Goal: Complete application form: Complete application form

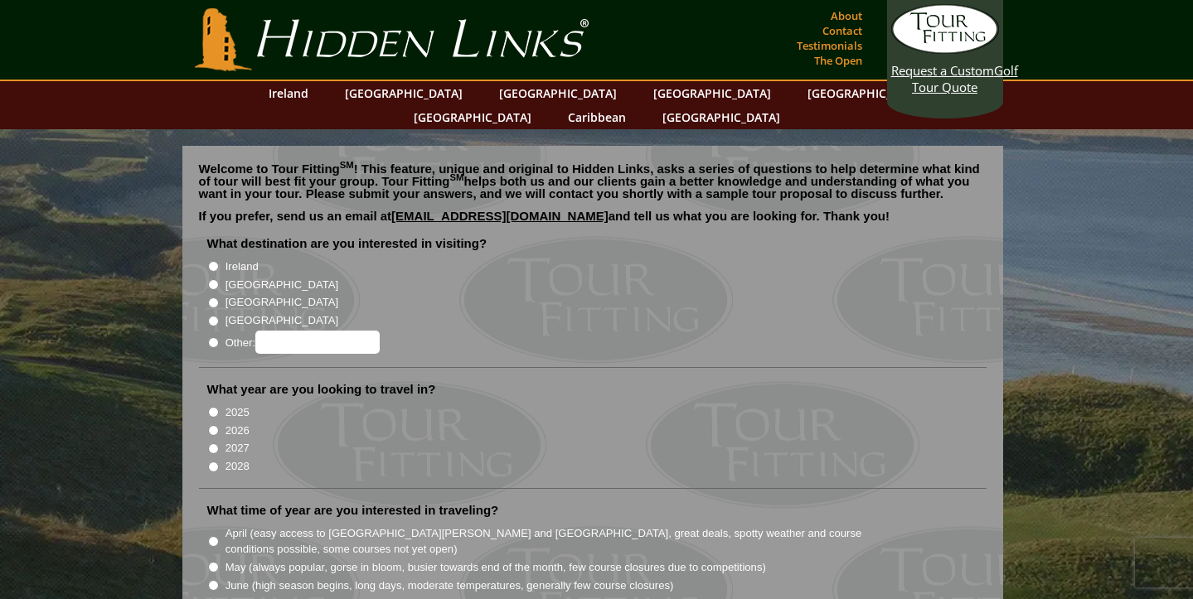
click at [210, 274] on li "[GEOGRAPHIC_DATA]" at bounding box center [599, 283] width 784 height 18
click at [211, 279] on input "[GEOGRAPHIC_DATA]" at bounding box center [213, 284] width 11 height 11
radio input "true"
click at [214, 298] on input "[GEOGRAPHIC_DATA]" at bounding box center [213, 303] width 11 height 11
radio input "true"
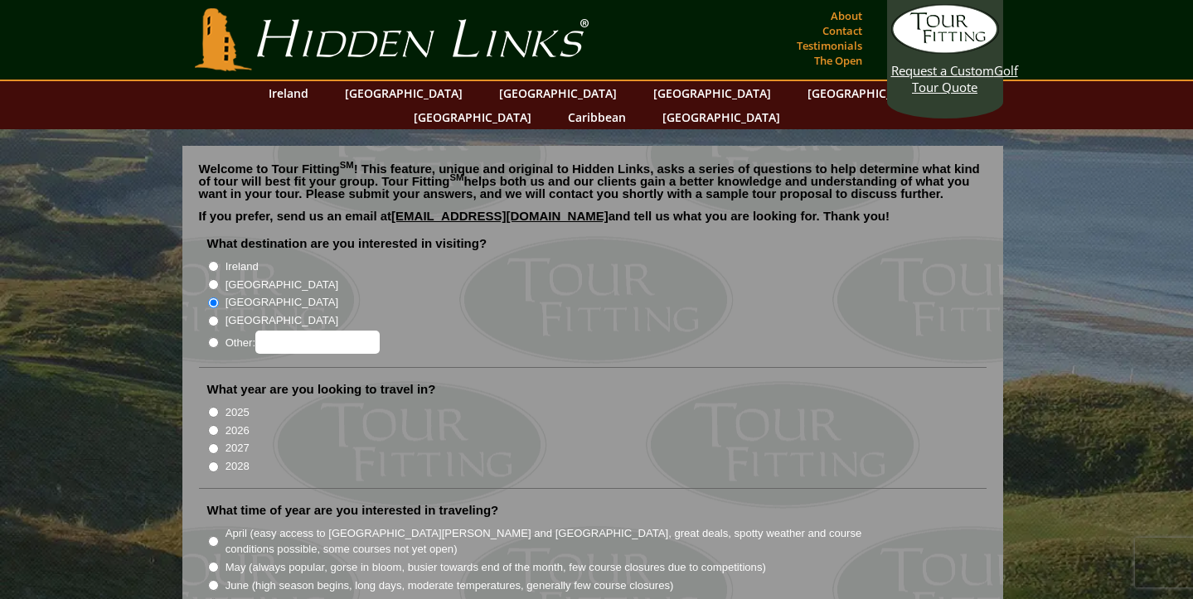
click at [212, 279] on input "[GEOGRAPHIC_DATA]" at bounding box center [213, 284] width 11 height 11
radio input "true"
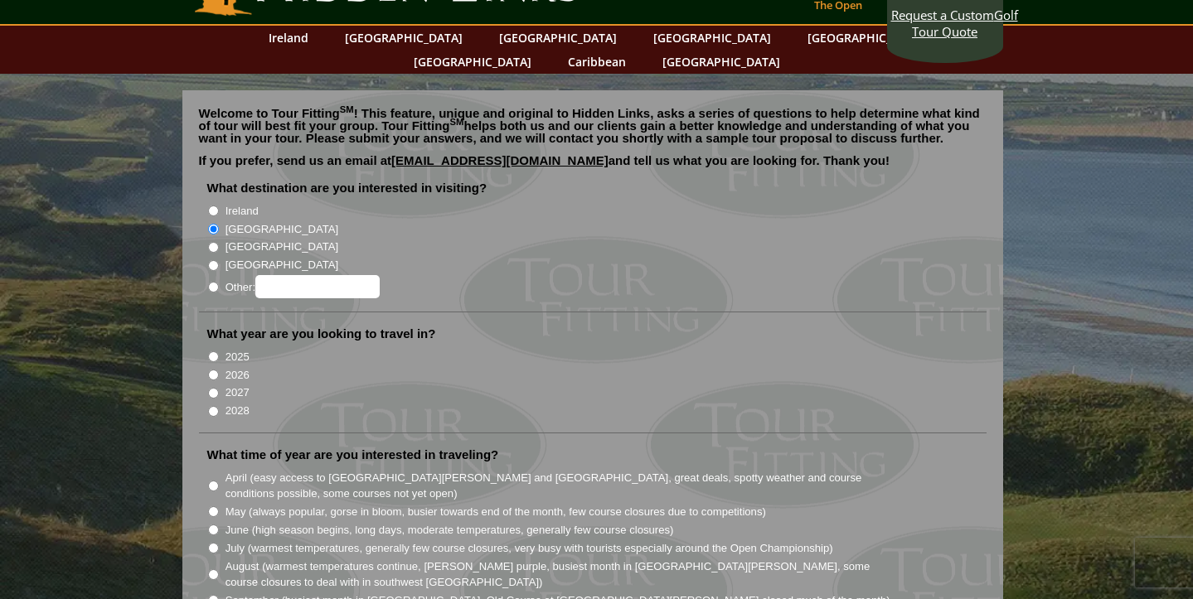
scroll to position [56, 0]
click at [215, 351] on input "2025" at bounding box center [213, 356] width 11 height 11
radio input "true"
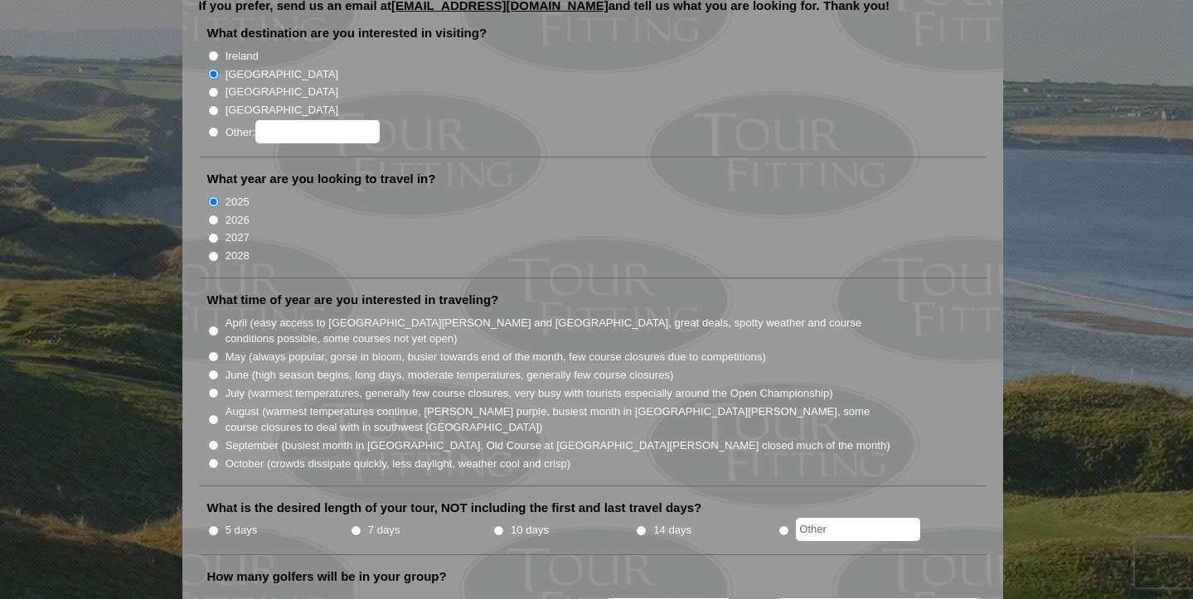
scroll to position [211, 0]
click at [213, 439] on input "September (busiest month in [GEOGRAPHIC_DATA], Old Course at [GEOGRAPHIC_DATA][…" at bounding box center [213, 444] width 11 height 11
radio input "true"
click at [212, 458] on input "October (crowds dissipate quickly, less daylight, weather cool and crisp)" at bounding box center [213, 463] width 11 height 11
radio input "true"
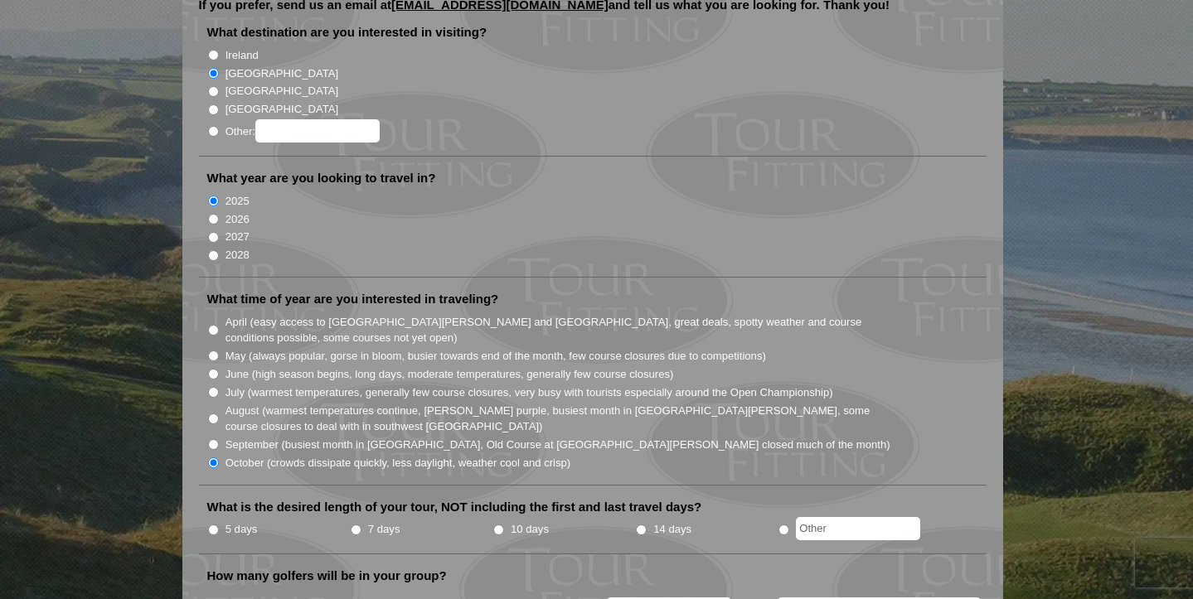
click at [211, 439] on input "September (busiest month in [GEOGRAPHIC_DATA], Old Course at [GEOGRAPHIC_DATA][…" at bounding box center [213, 444] width 11 height 11
radio input "true"
click at [211, 458] on input "October (crowds dissipate quickly, less daylight, weather cool and crisp)" at bounding box center [213, 463] width 11 height 11
radio input "true"
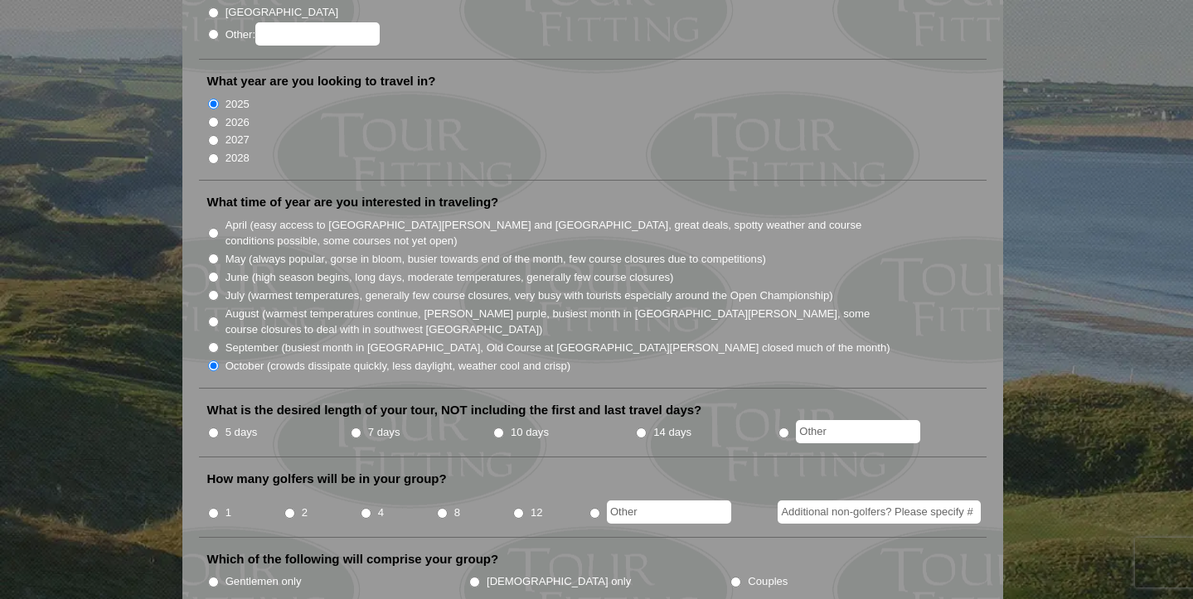
scroll to position [313, 0]
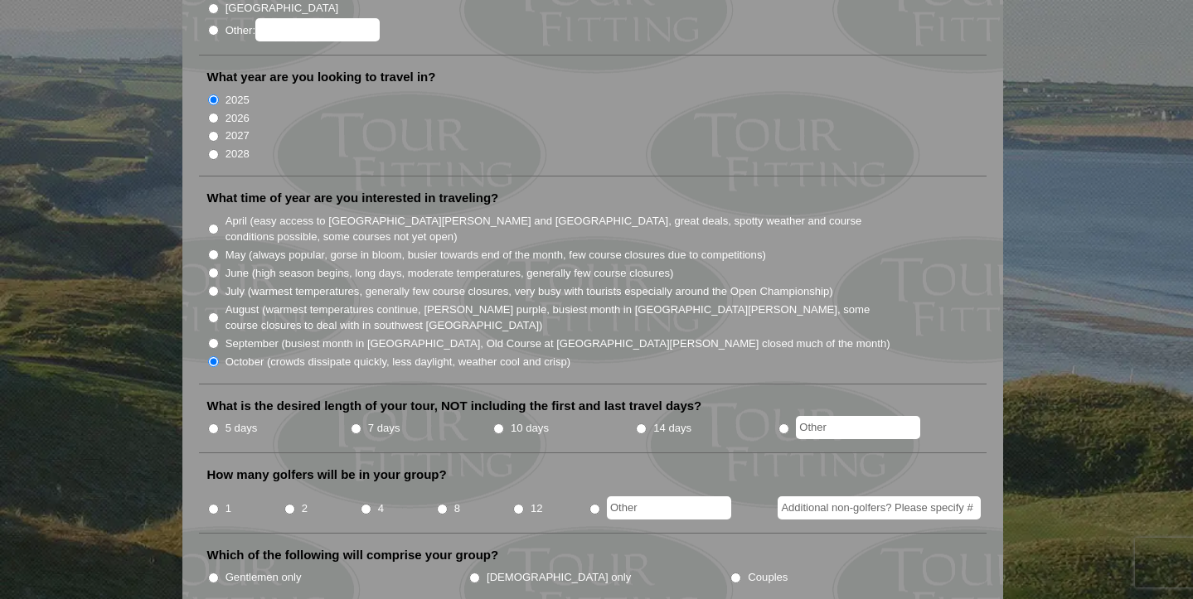
click at [356, 424] on input "7 days" at bounding box center [356, 429] width 11 height 11
radio input "true"
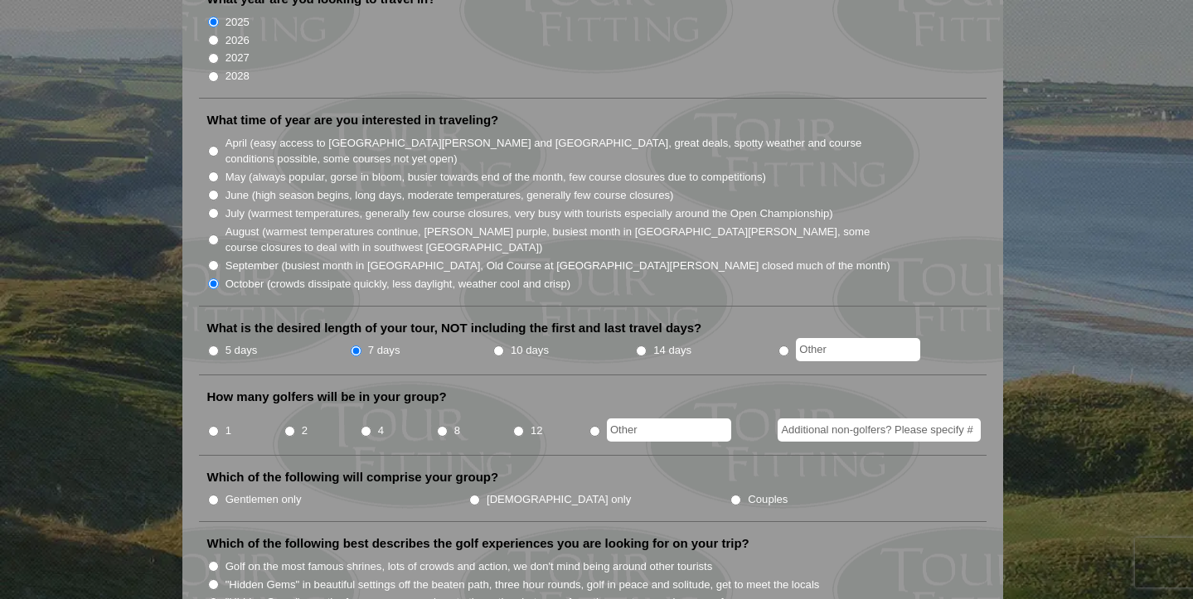
scroll to position [411, 0]
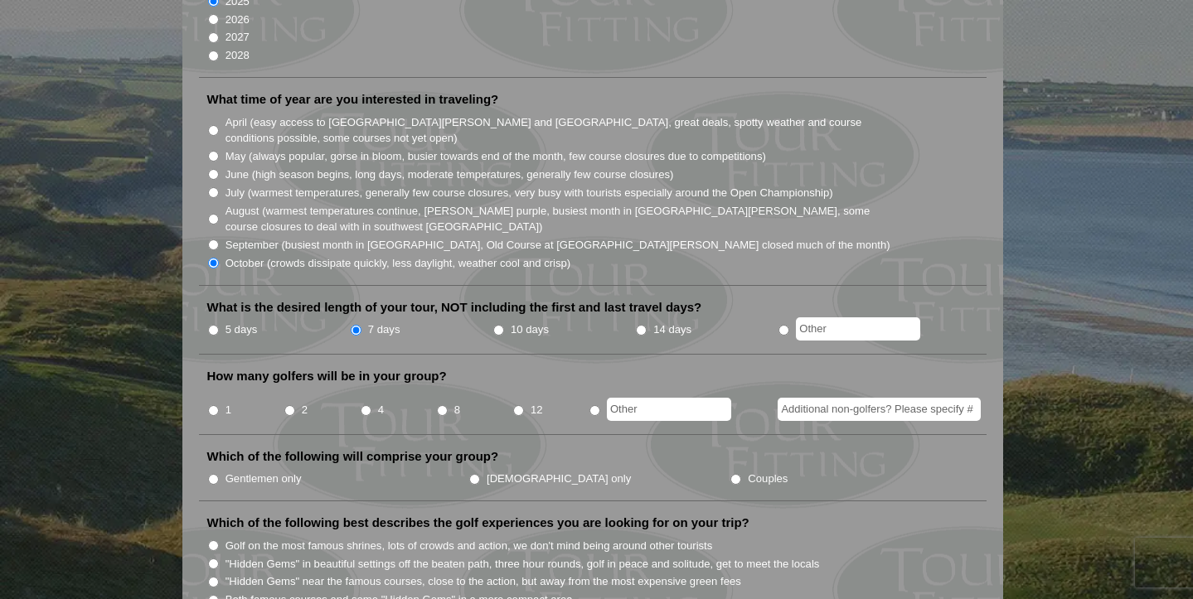
click at [290, 393] on li "2" at bounding box center [322, 405] width 76 height 32
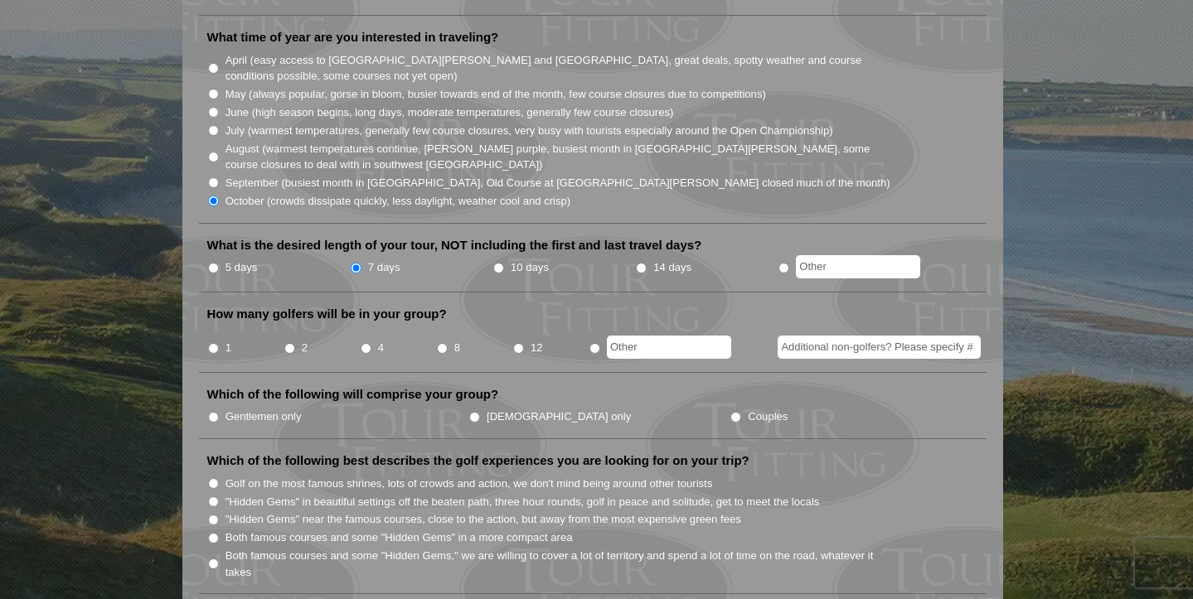
scroll to position [478, 0]
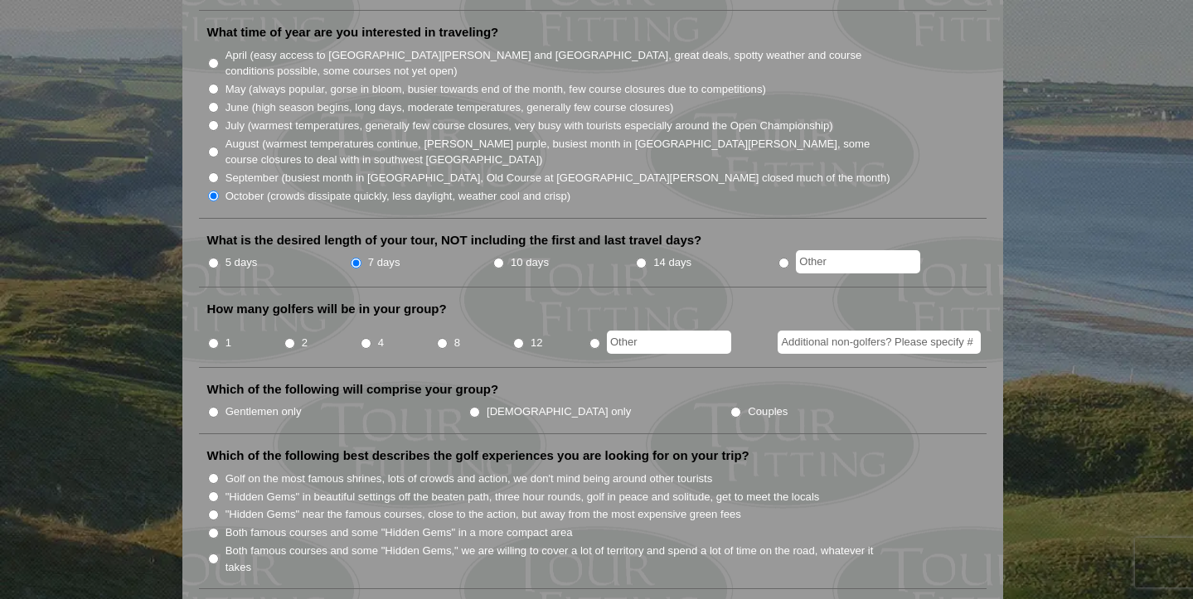
click at [212, 407] on input "Gentlemen only" at bounding box center [213, 412] width 11 height 11
radio input "true"
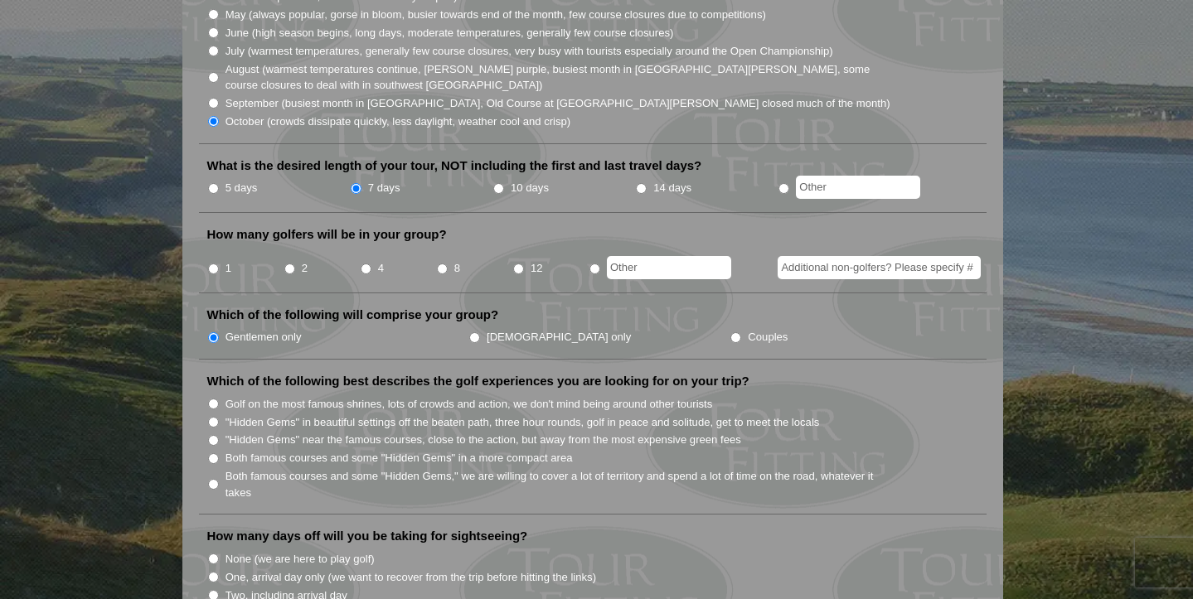
scroll to position [561, 0]
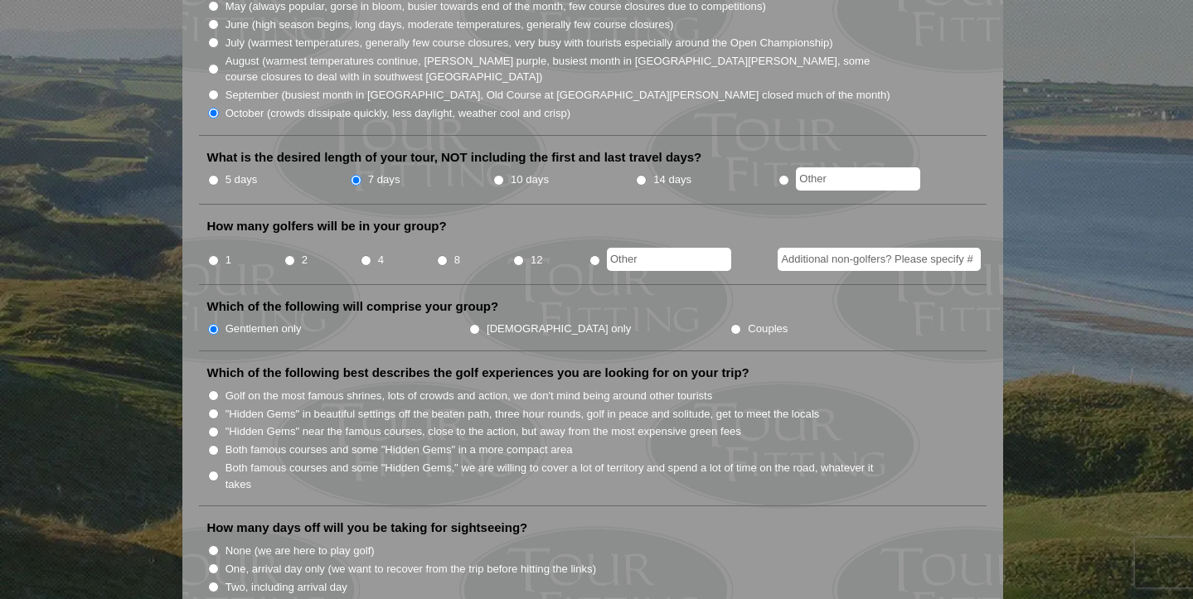
click at [212, 427] on input ""Hidden Gems" near the famous courses, close to the action, but away from the m…" at bounding box center [213, 432] width 11 height 11
radio input "true"
click at [213, 440] on li "Both famous courses and some "Hidden Gems" in a more compact area" at bounding box center [599, 449] width 784 height 18
click at [213, 445] on input "Both famous courses and some "Hidden Gems" in a more compact area" at bounding box center [213, 450] width 11 height 11
radio input "true"
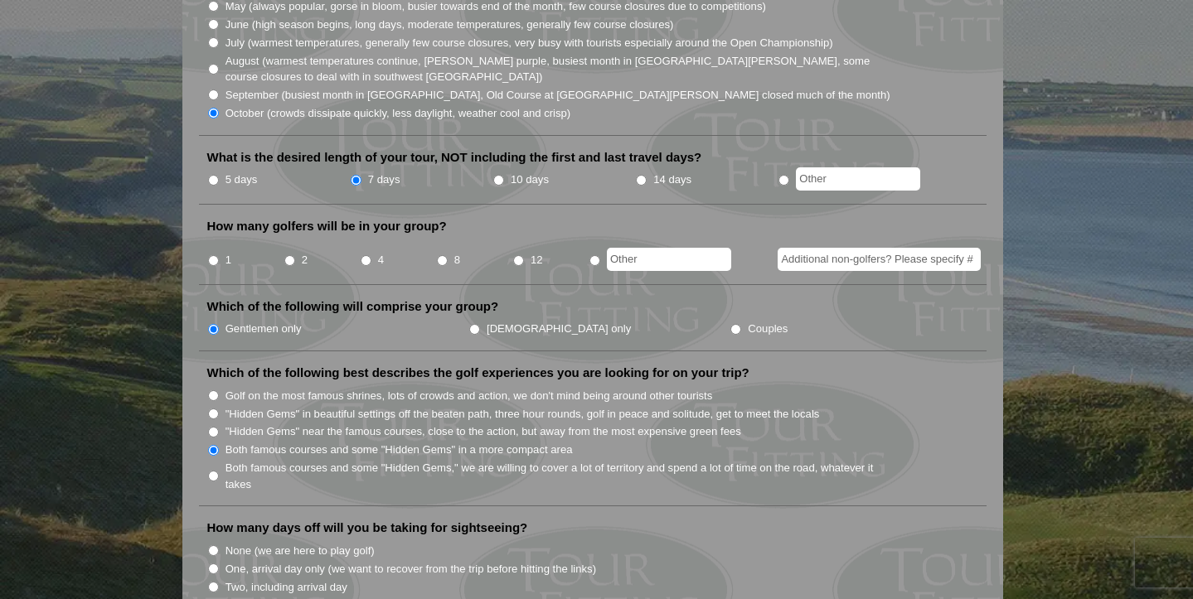
click at [213, 427] on input ""Hidden Gems" near the famous courses, close to the action, but away from the m…" at bounding box center [213, 432] width 11 height 11
radio input "true"
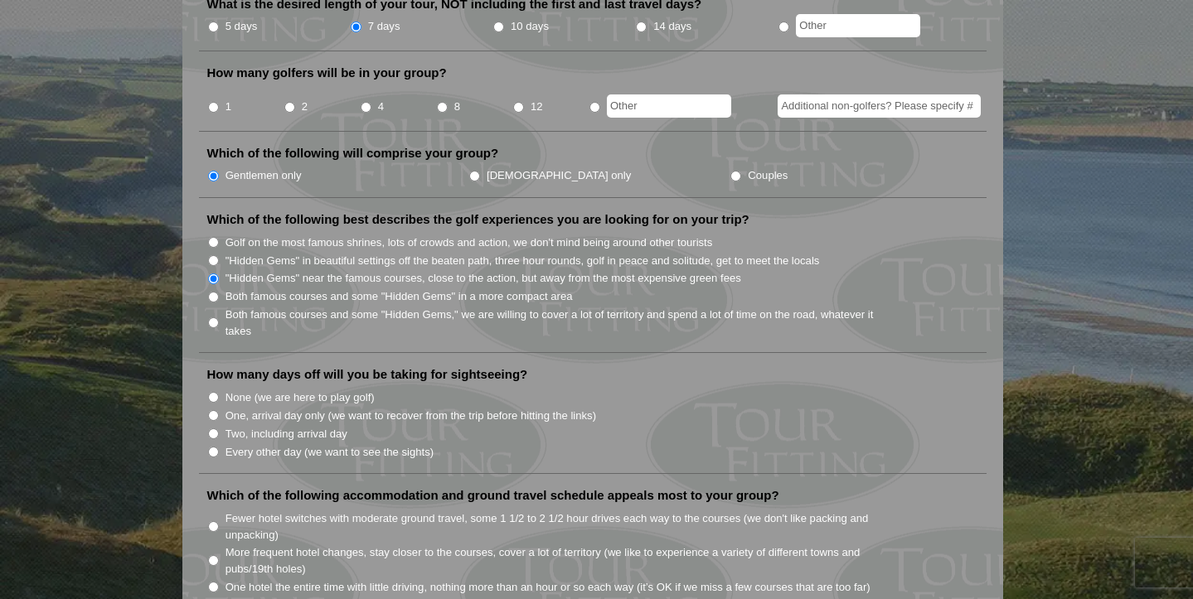
scroll to position [721, 0]
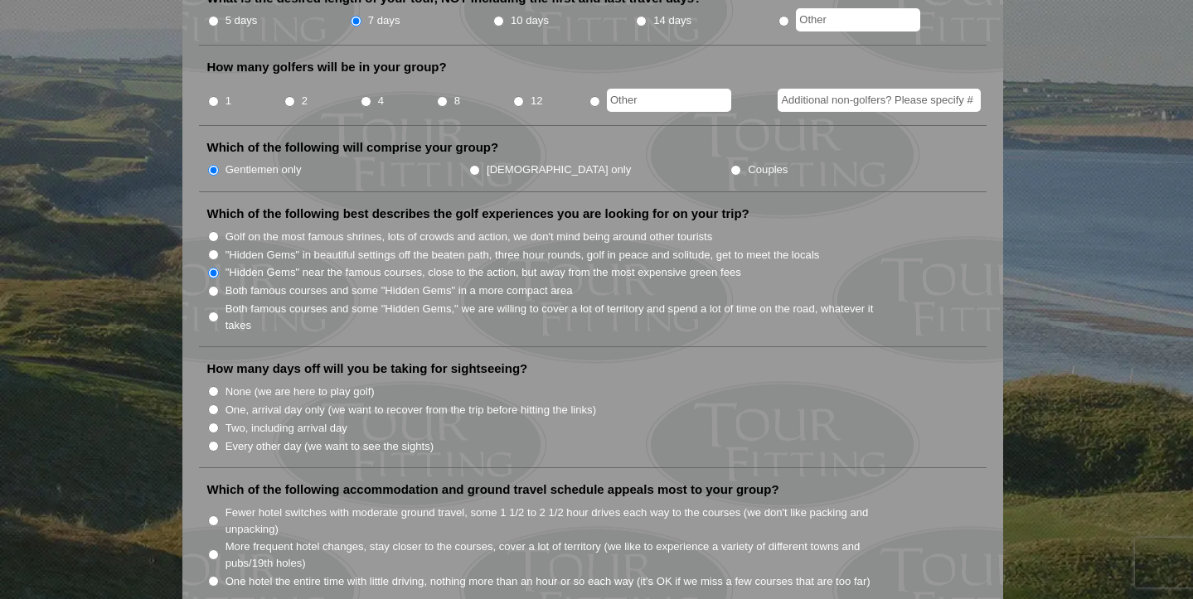
click at [216, 441] on input "Every other day (we want to see the sights)" at bounding box center [213, 446] width 11 height 11
radio input "true"
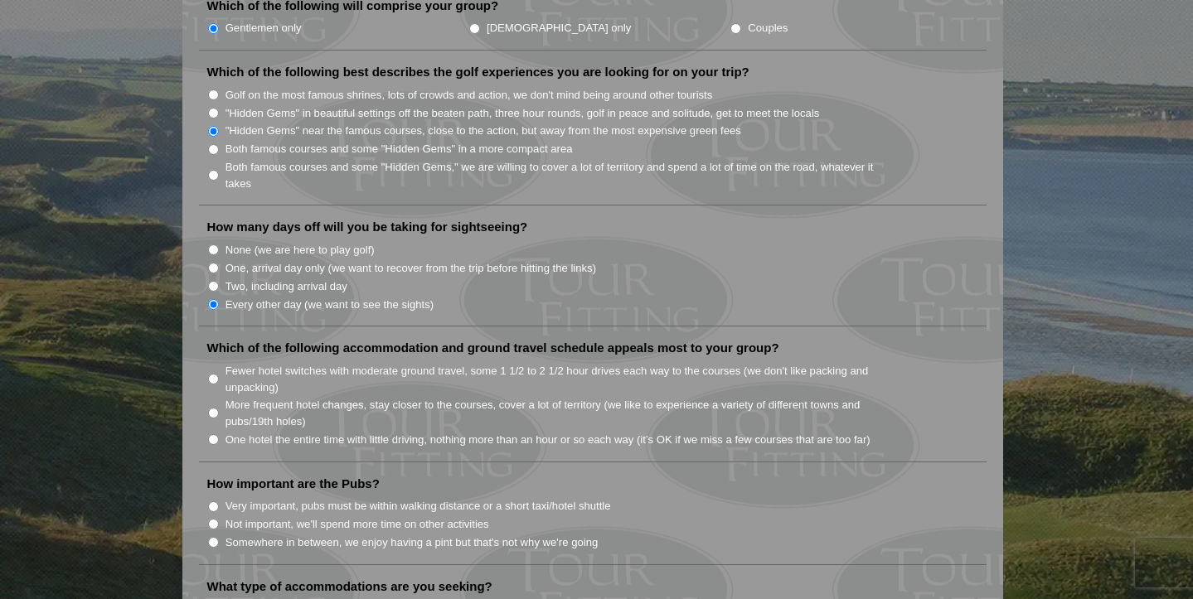
scroll to position [863, 0]
click at [217, 407] on input "More frequent hotel changes, stay closer to the courses, cover a lot of territo…" at bounding box center [213, 412] width 11 height 11
radio input "true"
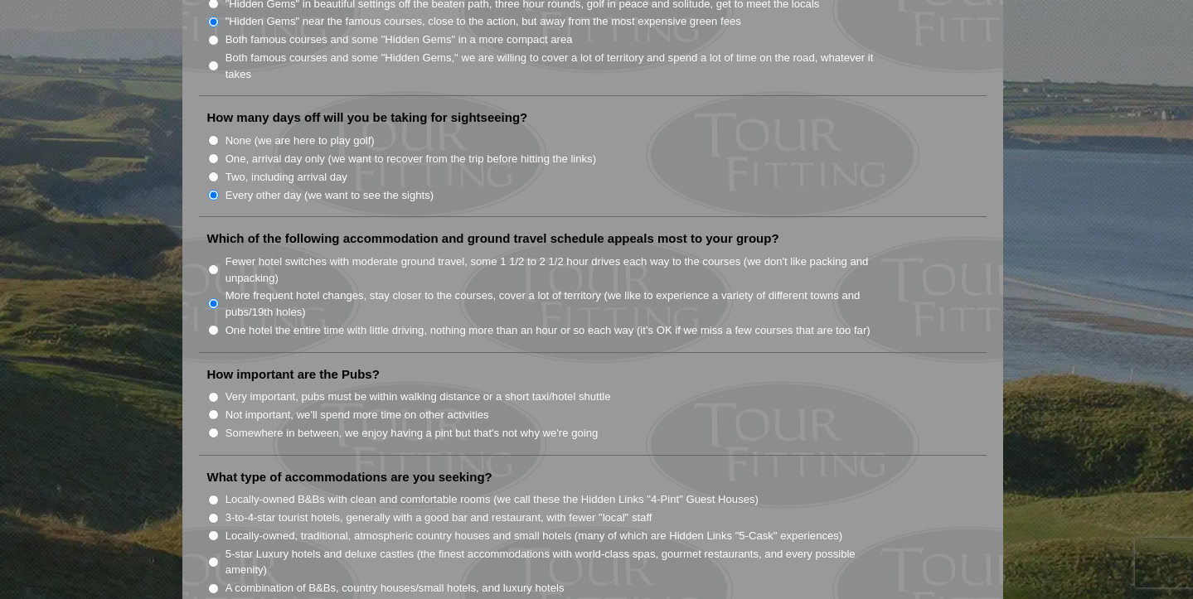
scroll to position [975, 0]
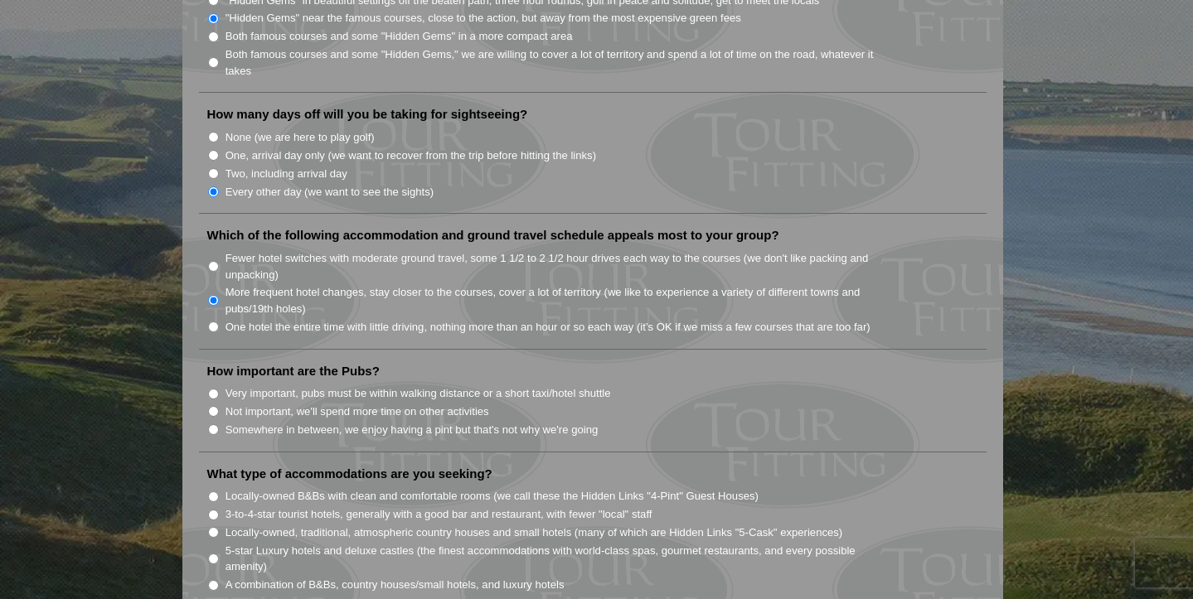
click at [215, 425] on input "Somewhere in between, we enjoy having a pint but that's not why we're going" at bounding box center [213, 430] width 11 height 11
radio input "true"
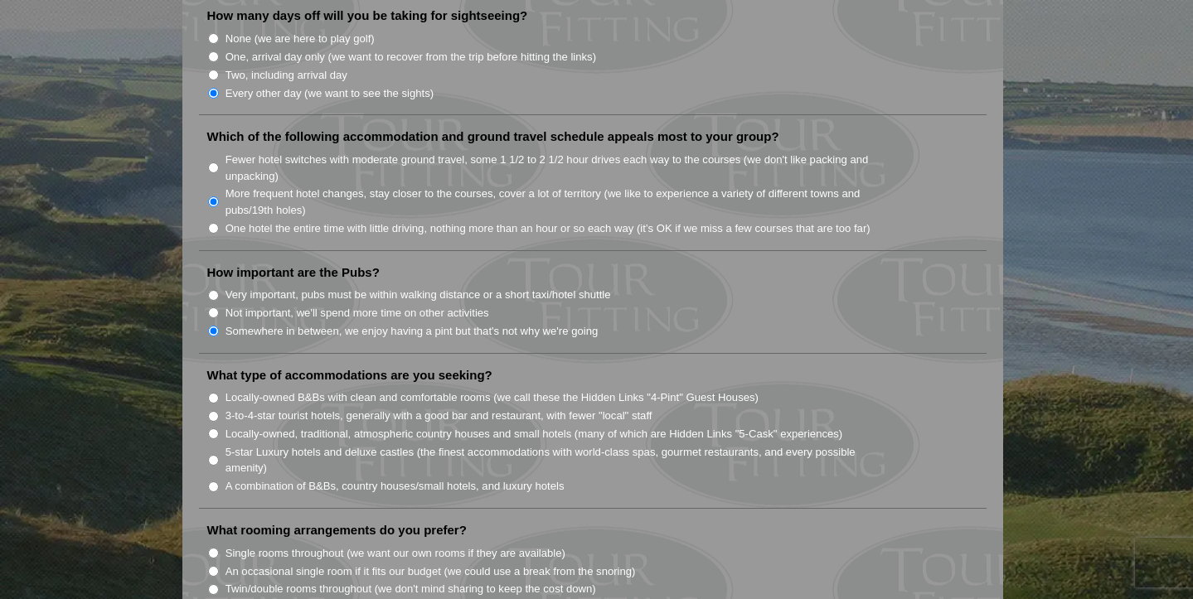
scroll to position [1080, 0]
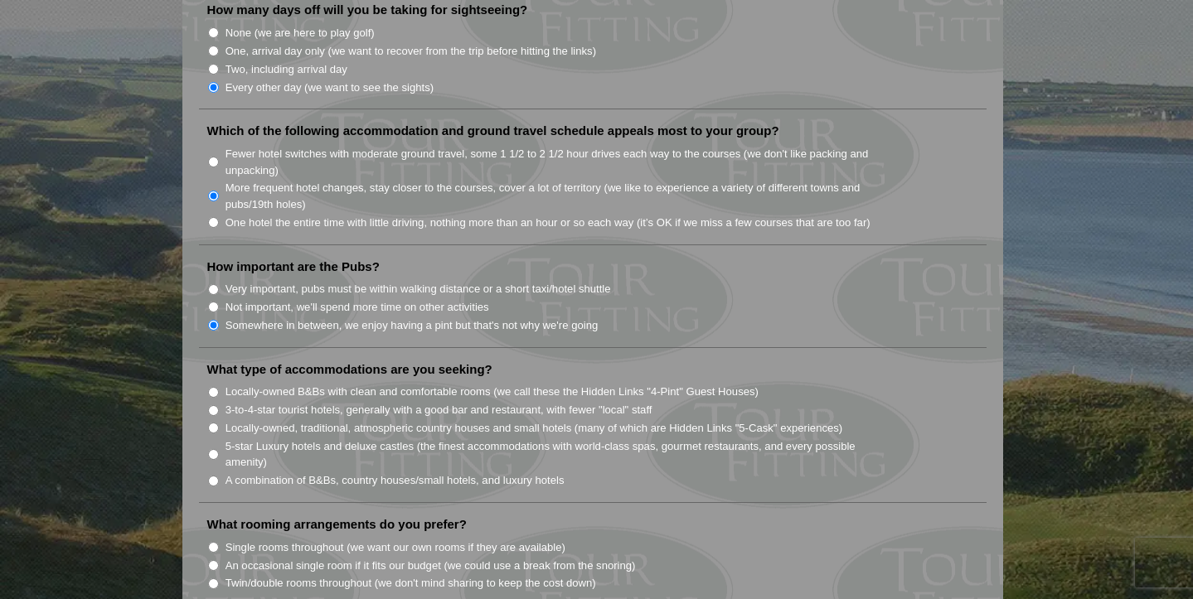
click at [216, 387] on input "Locally-owned B&Bs with clean and comfortable rooms (we call these the Hidden L…" at bounding box center [213, 392] width 11 height 11
radio input "true"
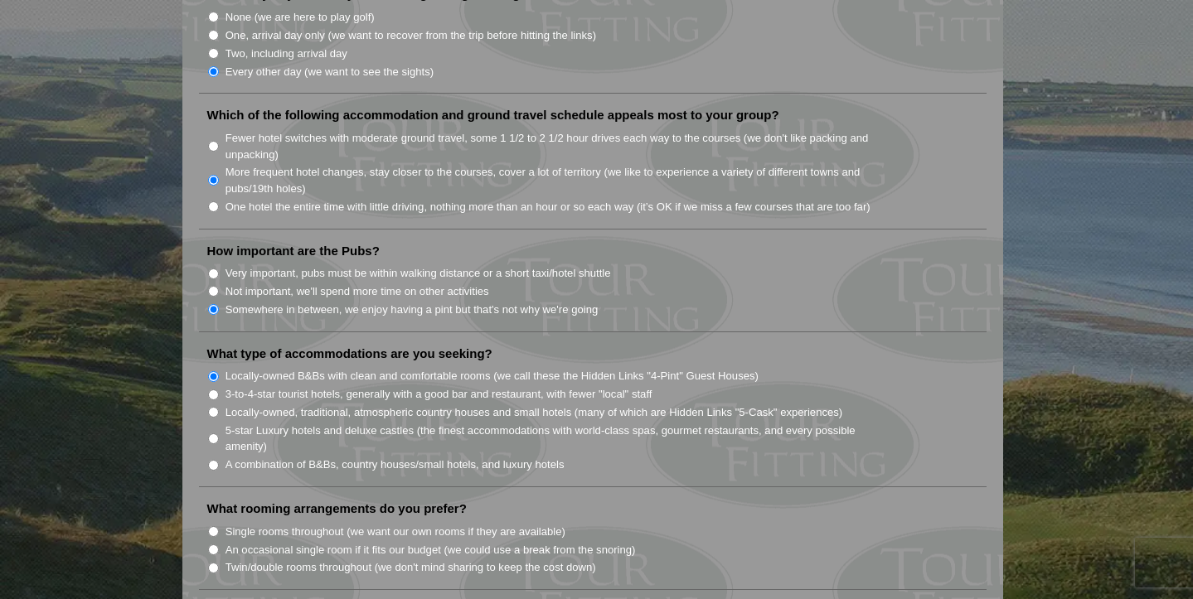
click at [216, 390] on input "3-to-4-star tourist hotels, generally with a good bar and restaurant, with fewe…" at bounding box center [213, 395] width 11 height 11
radio input "true"
click at [212, 371] on input "Locally-owned B&Bs with clean and comfortable rooms (we call these the Hidden L…" at bounding box center [213, 376] width 11 height 11
radio input "true"
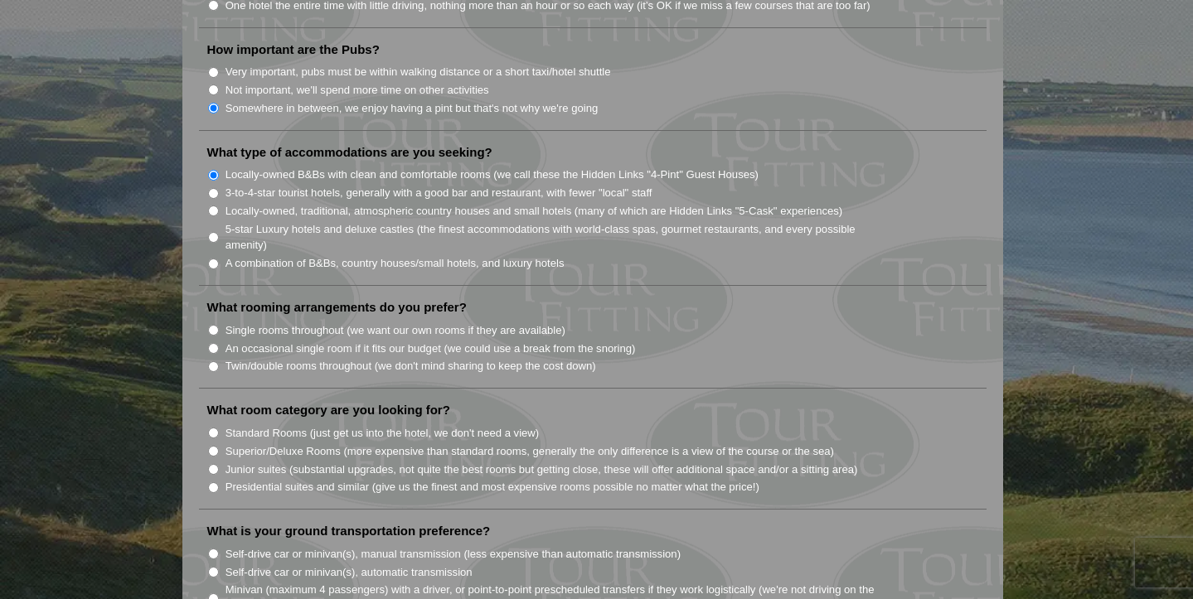
scroll to position [1299, 0]
click at [214, 359] on input "Twin/double rooms throughout (we don't mind sharing to keep the cost down)" at bounding box center [213, 364] width 11 height 11
radio input "true"
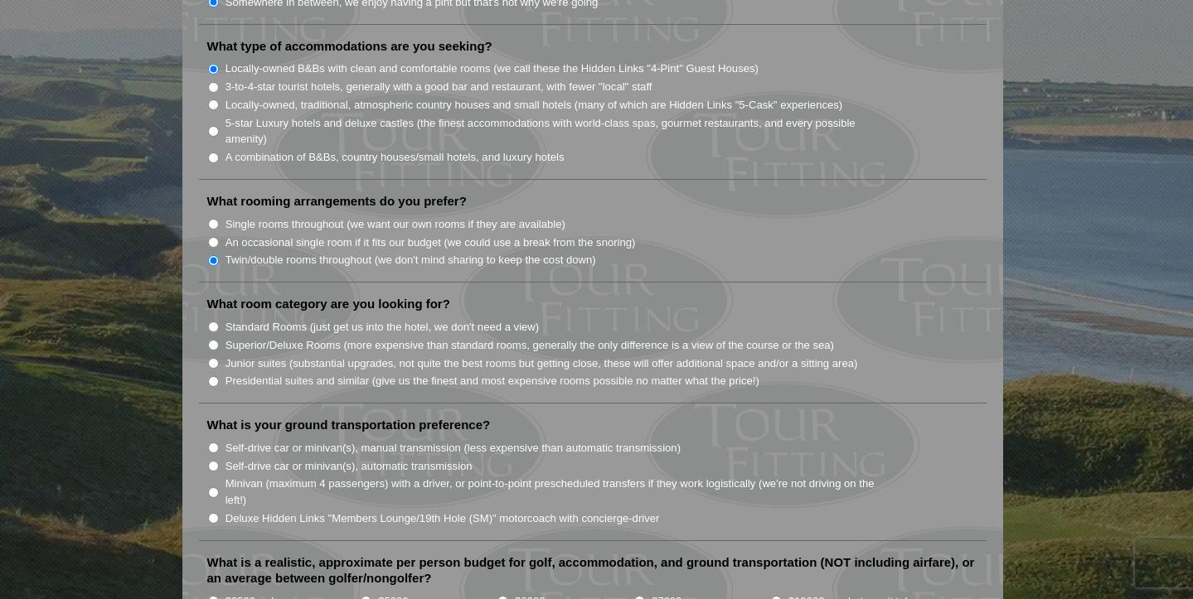
scroll to position [1413, 0]
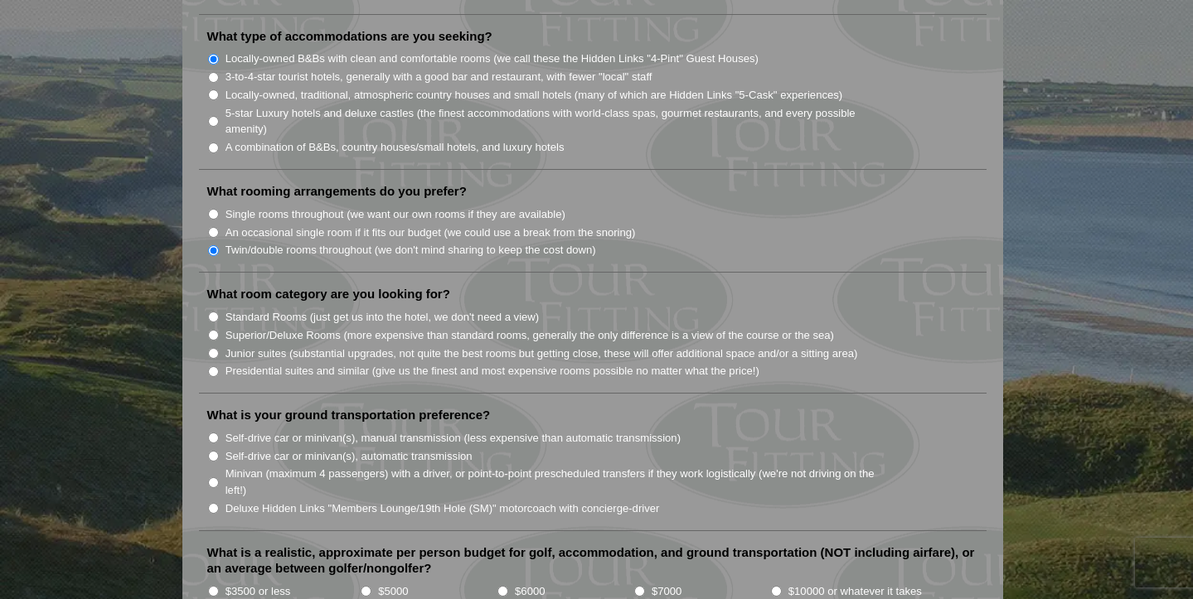
click at [216, 312] on input "Standard Rooms (just get us into the hotel, we don't need a view)" at bounding box center [213, 317] width 11 height 11
radio input "true"
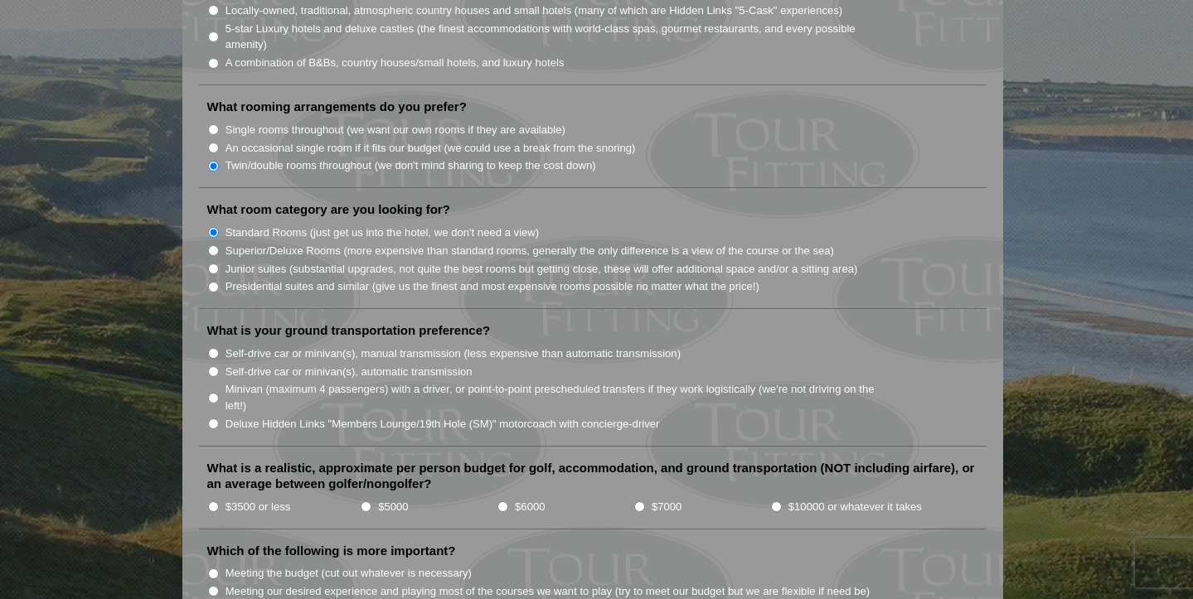
scroll to position [1502, 0]
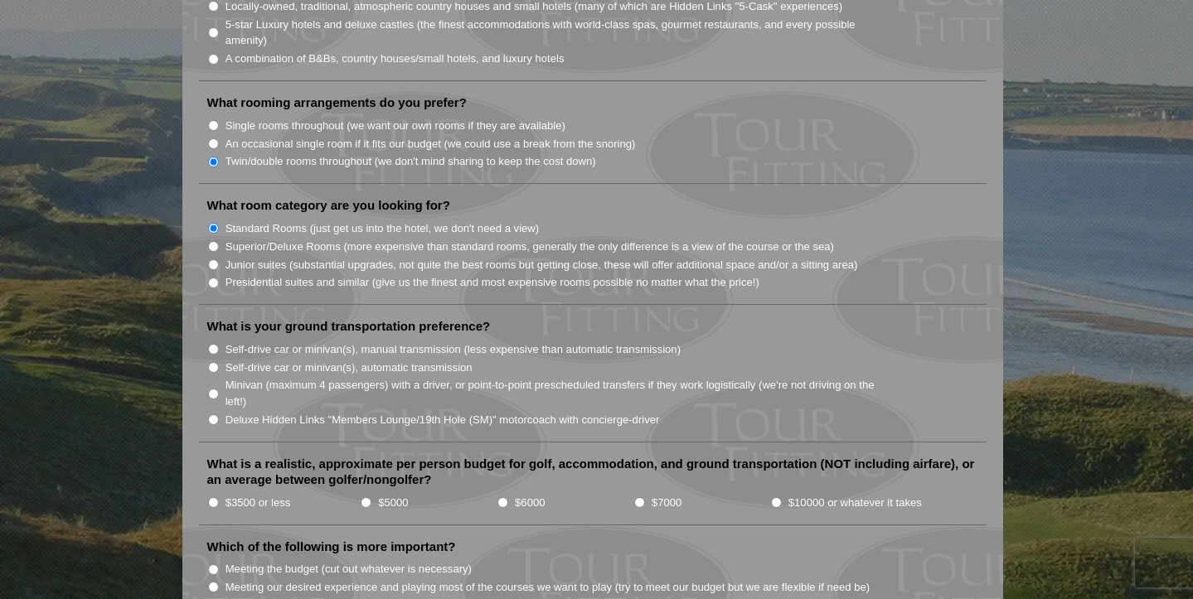
click at [216, 344] on input "Self-drive car or minivan(s), manual transmission (less expensive than automati…" at bounding box center [213, 349] width 11 height 11
radio input "true"
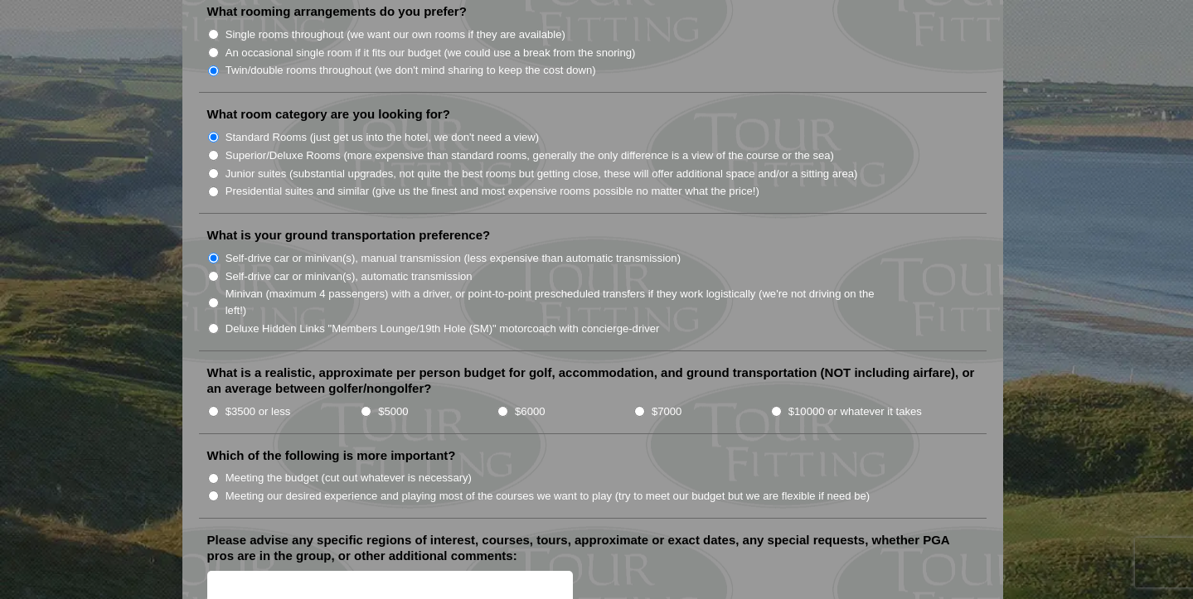
scroll to position [1599, 0]
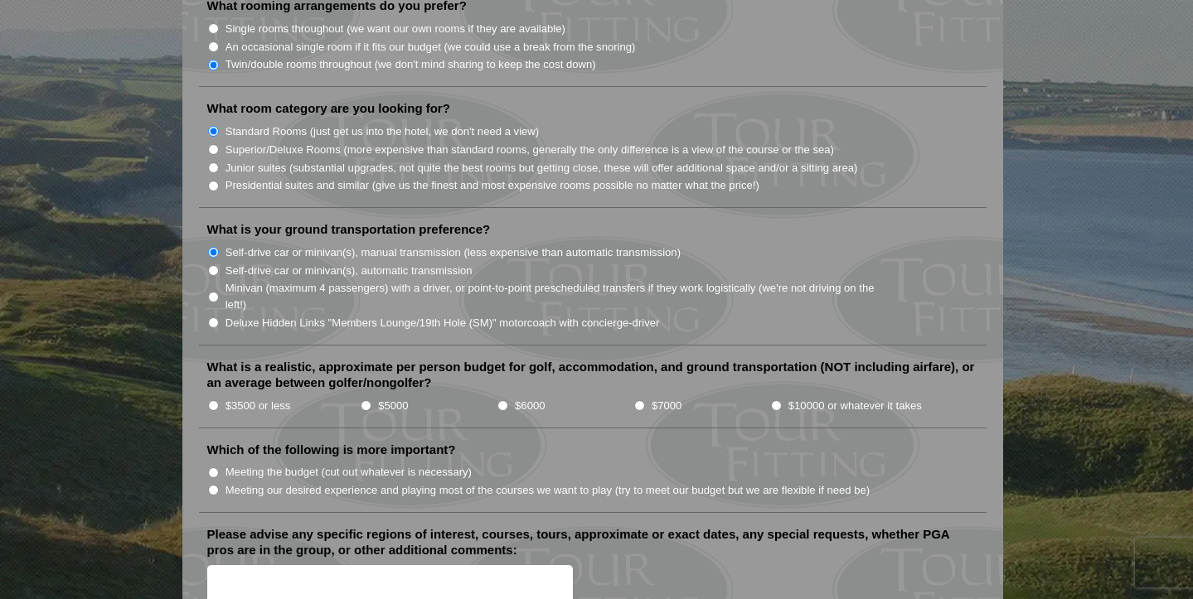
click at [372, 396] on li "$5000" at bounding box center [428, 405] width 137 height 18
click at [368, 400] on input "$5000" at bounding box center [366, 405] width 11 height 11
radio input "true"
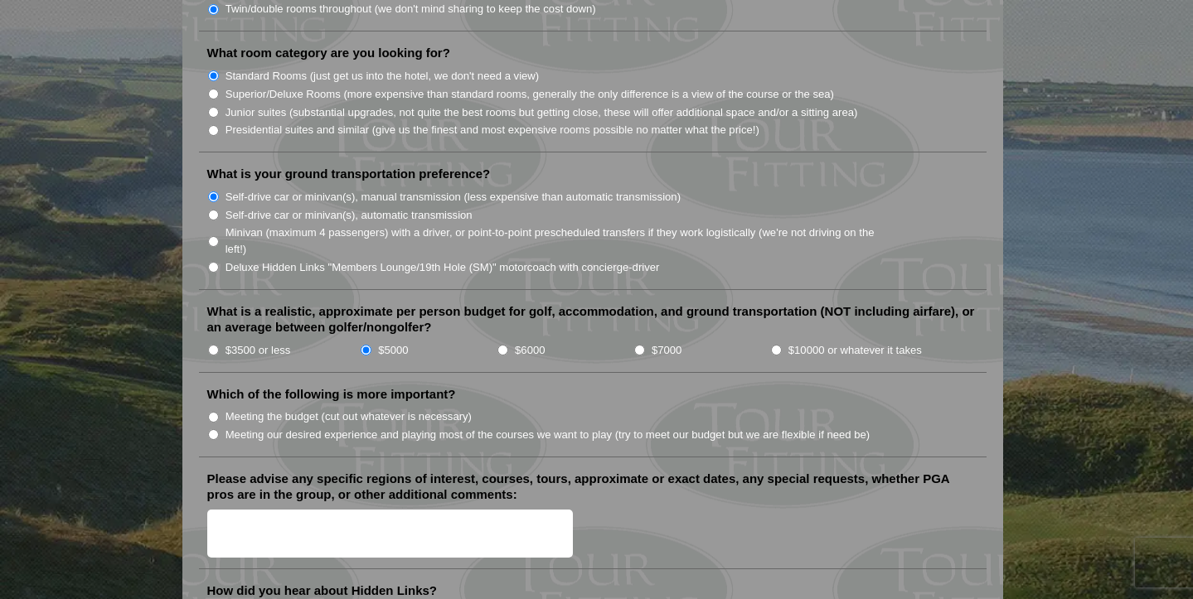
scroll to position [1656, 0]
click at [504, 343] on input "$6000" at bounding box center [502, 348] width 11 height 11
radio input "true"
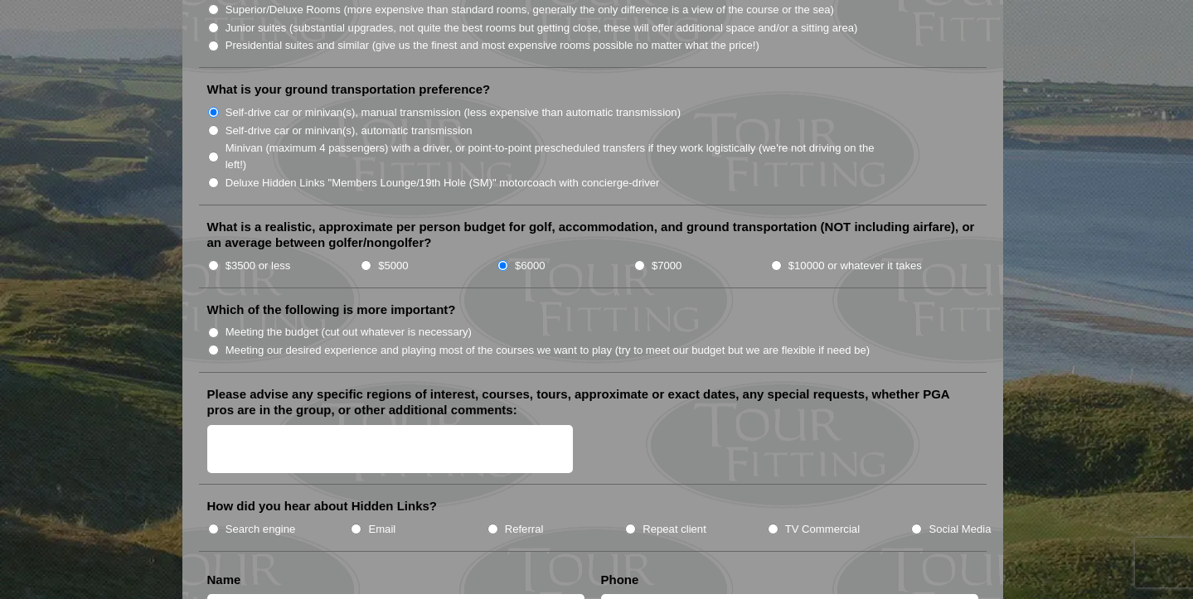
scroll to position [1743, 0]
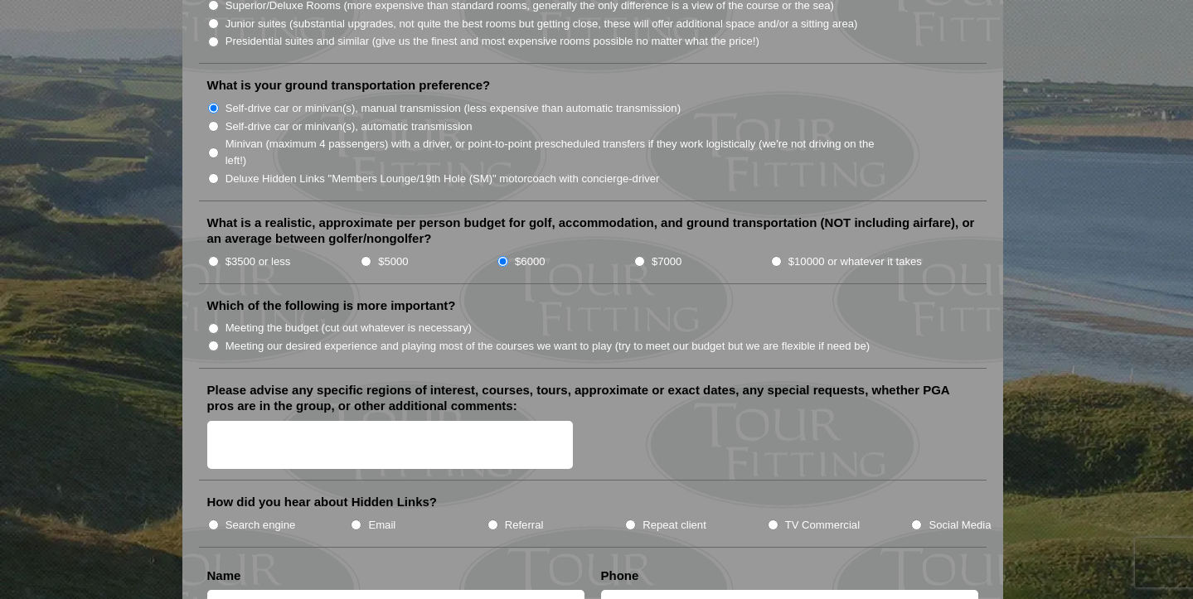
click at [214, 341] on input "Meeting our desired experience and playing most of the courses we want to play …" at bounding box center [213, 346] width 11 height 11
radio input "true"
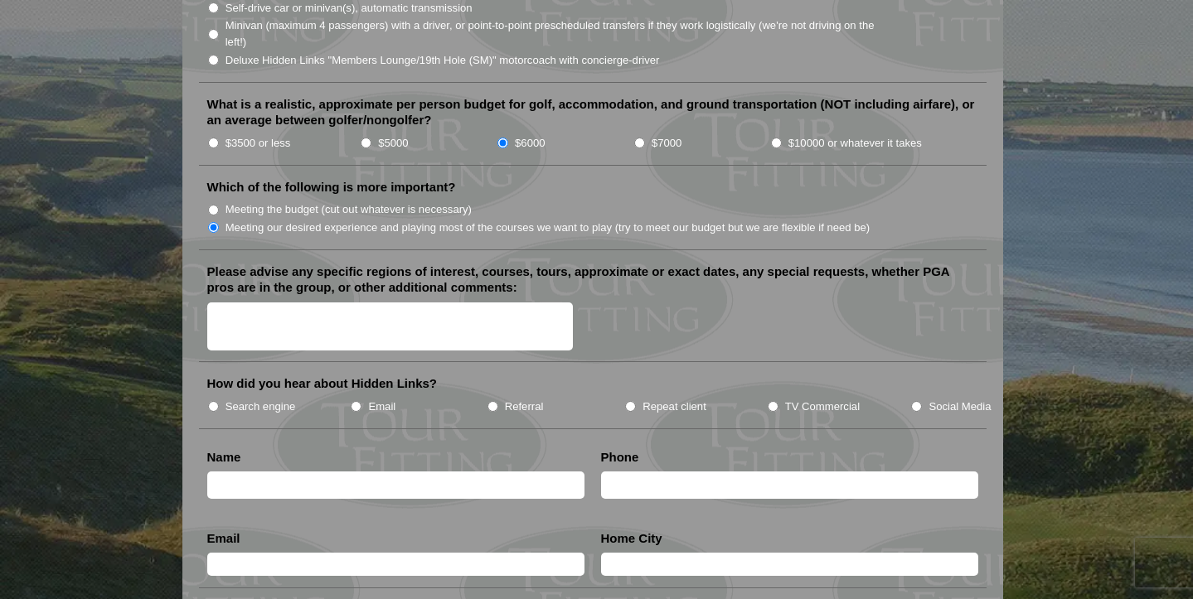
scroll to position [1863, 0]
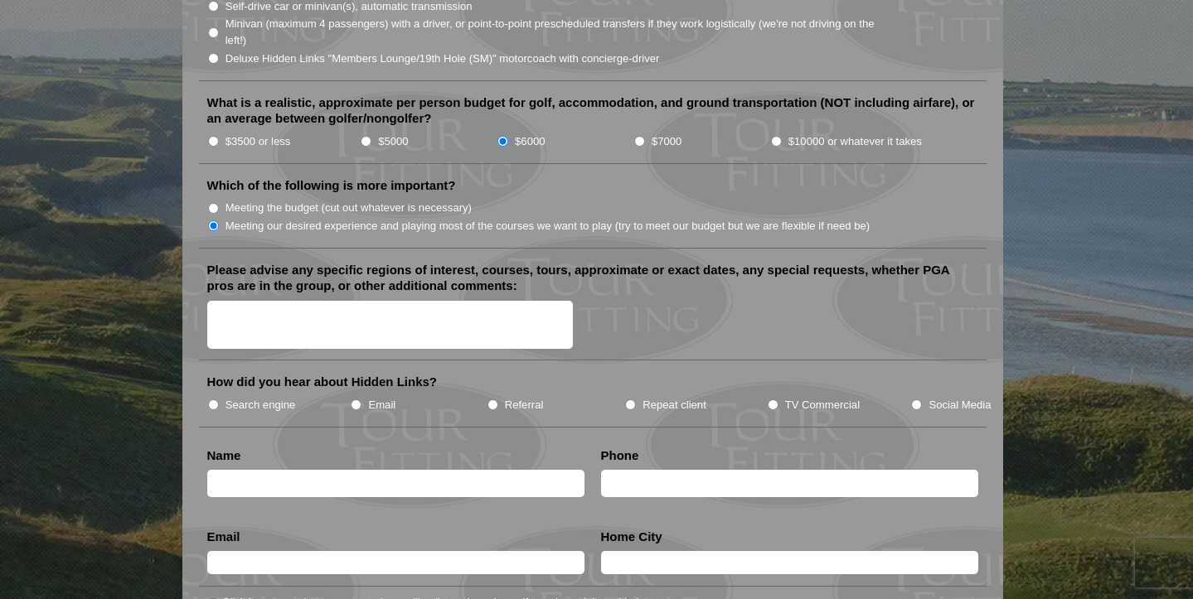
click at [323, 301] on textarea "Please advise any specific regions of interest, courses, tours, approximate or …" at bounding box center [390, 325] width 366 height 49
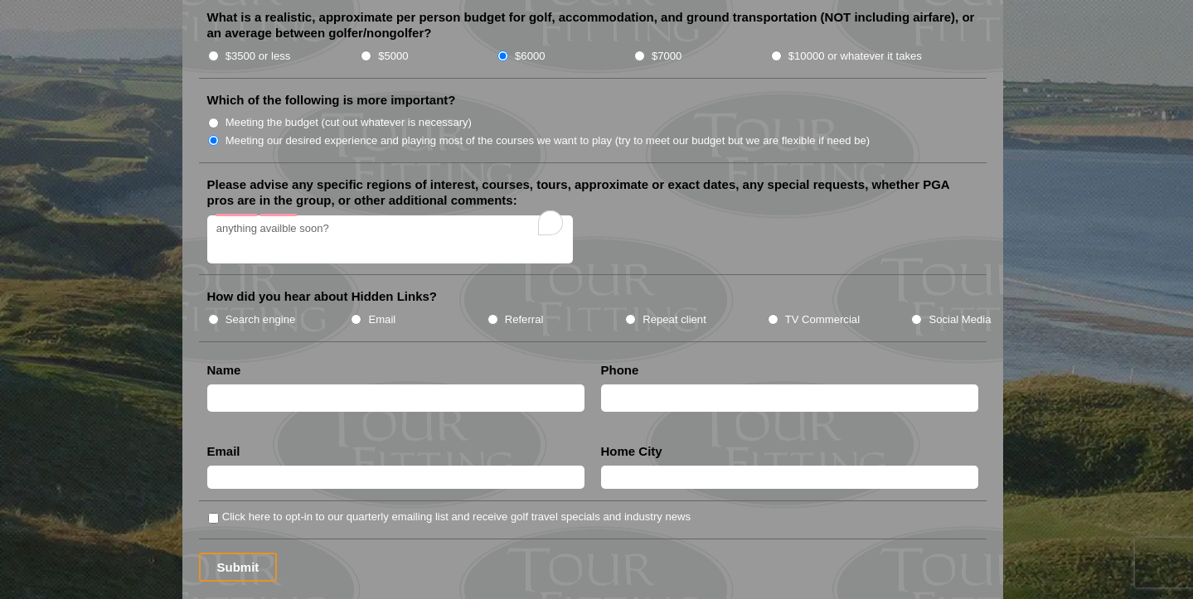
scroll to position [1963, 0]
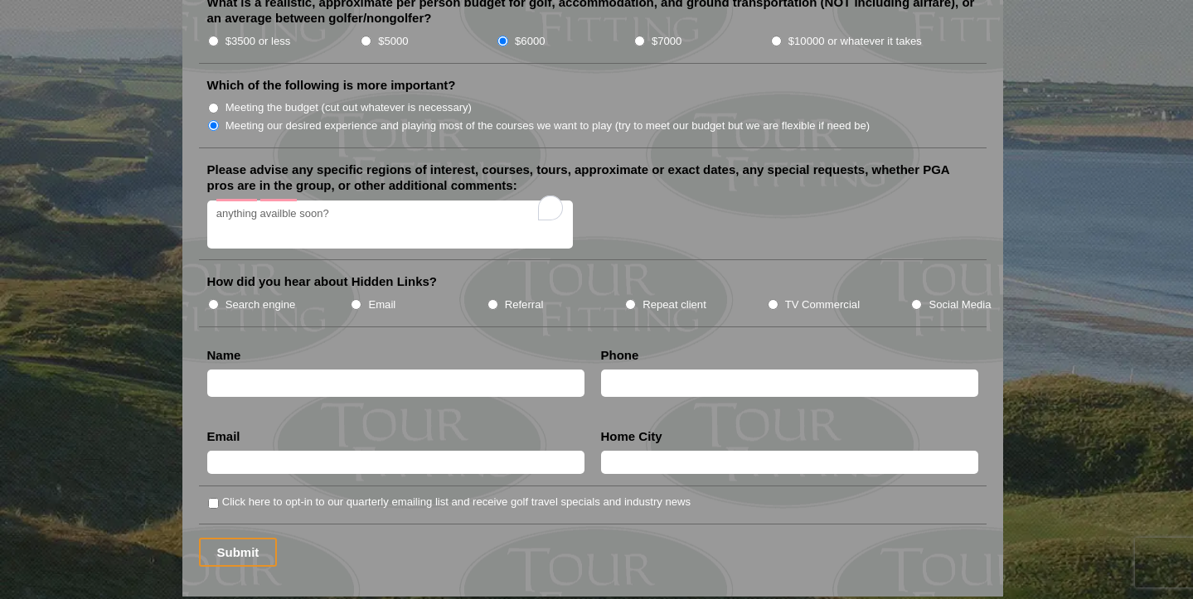
type textarea "anything availble soon?"
click at [292, 370] on input "text" at bounding box center [395, 383] width 377 height 27
type input "[PERSON_NAME]"
click at [721, 372] on input "text" at bounding box center [789, 383] width 377 height 27
type input "6"
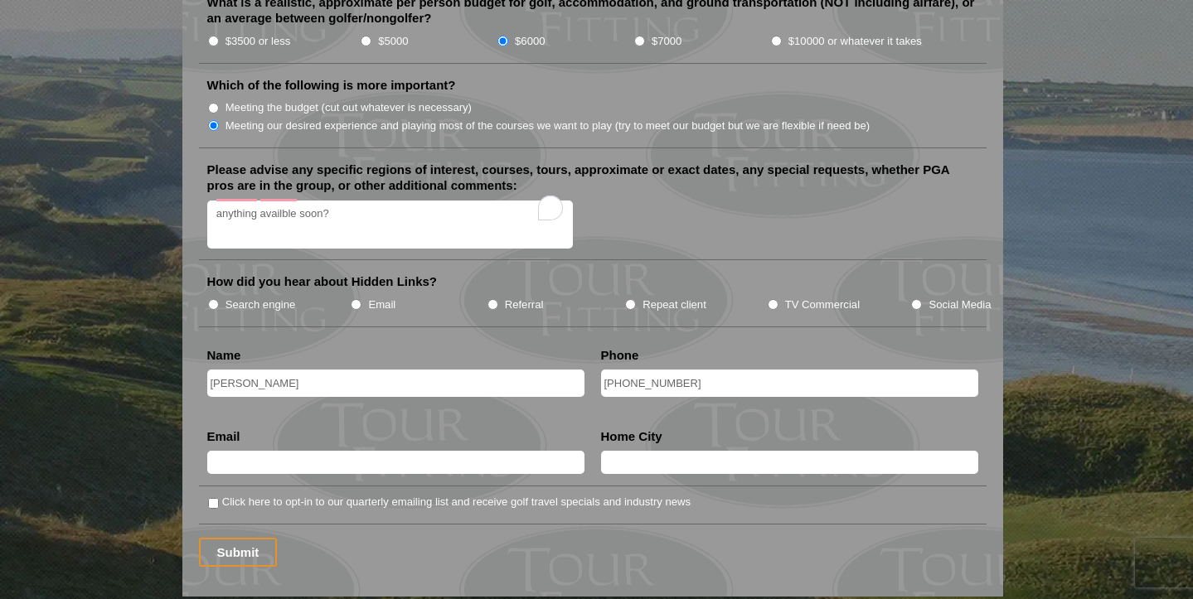
type input "[PHONE_NUMBER]"
click at [505, 451] on input "text" at bounding box center [395, 462] width 377 height 23
type input "[PERSON_NAME][EMAIL_ADDRESS][DOMAIN_NAME]"
click at [650, 451] on input "text" at bounding box center [789, 462] width 377 height 23
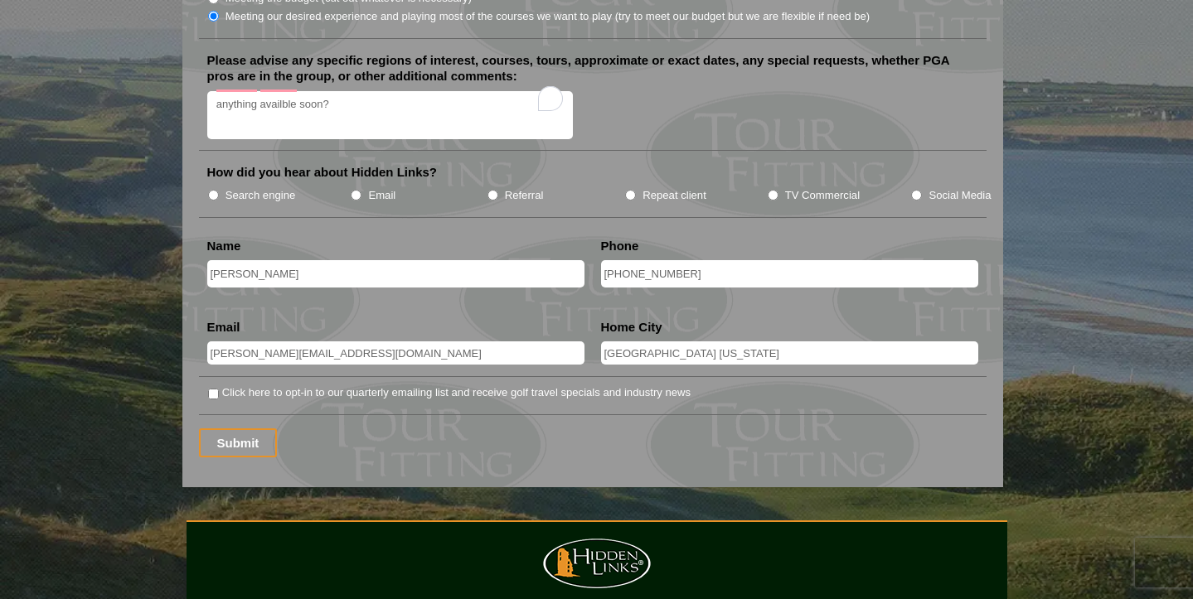
scroll to position [2075, 0]
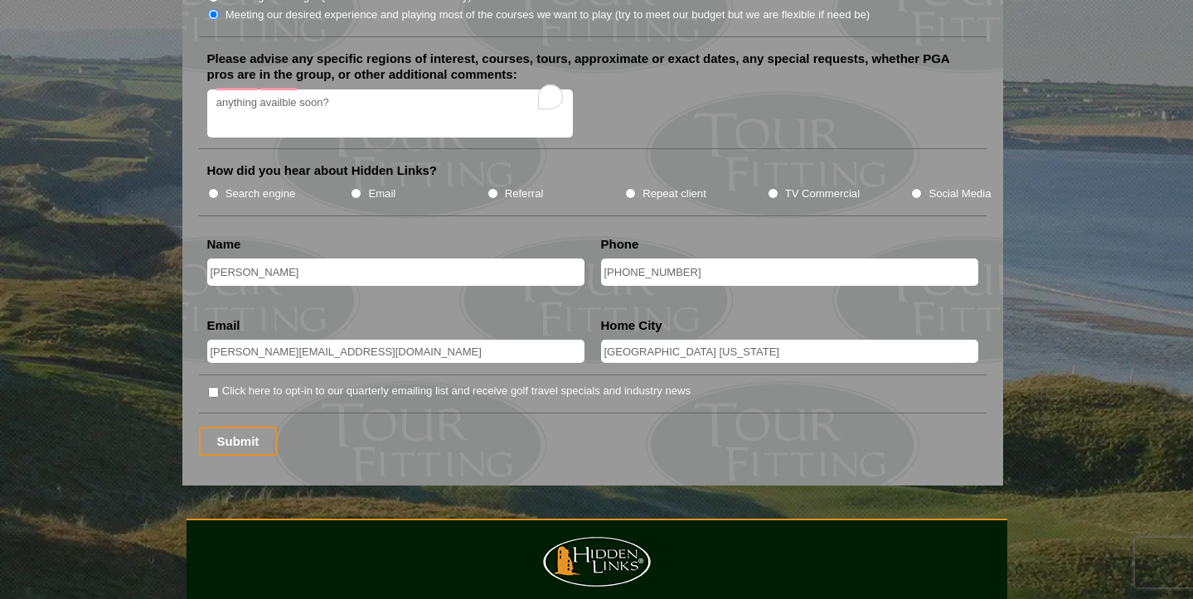
type input "[GEOGRAPHIC_DATA] [US_STATE]"
click at [214, 387] on input "Click here to opt-in to our quarterly emailing list and receive golf travel spe…" at bounding box center [213, 392] width 11 height 11
checkbox input "true"
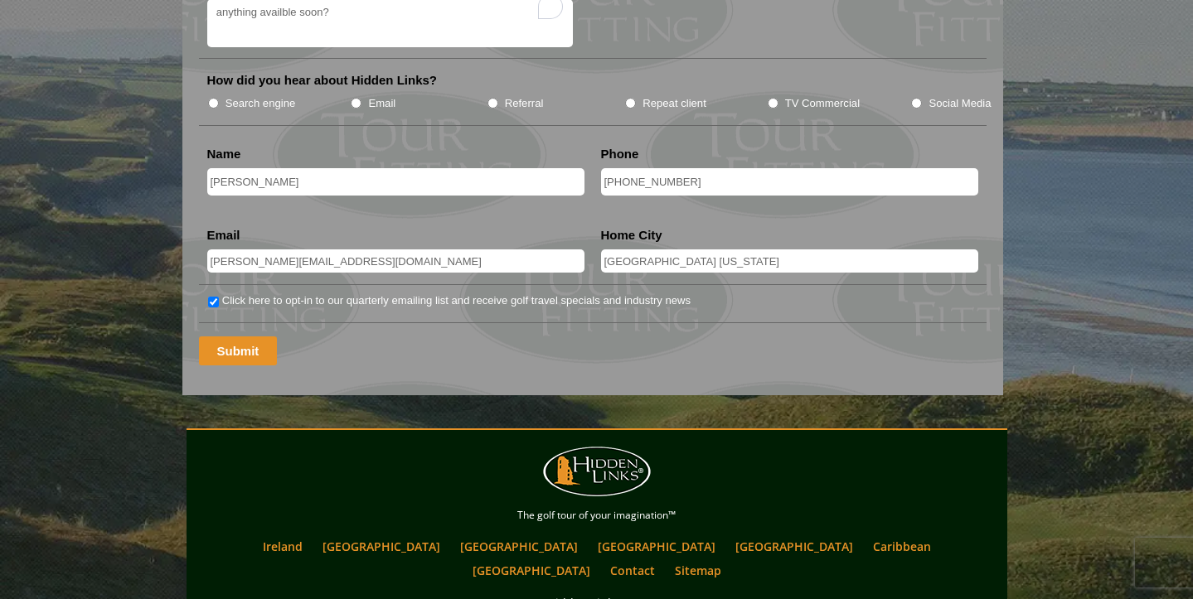
click at [255, 337] on input "Submit" at bounding box center [238, 351] width 79 height 29
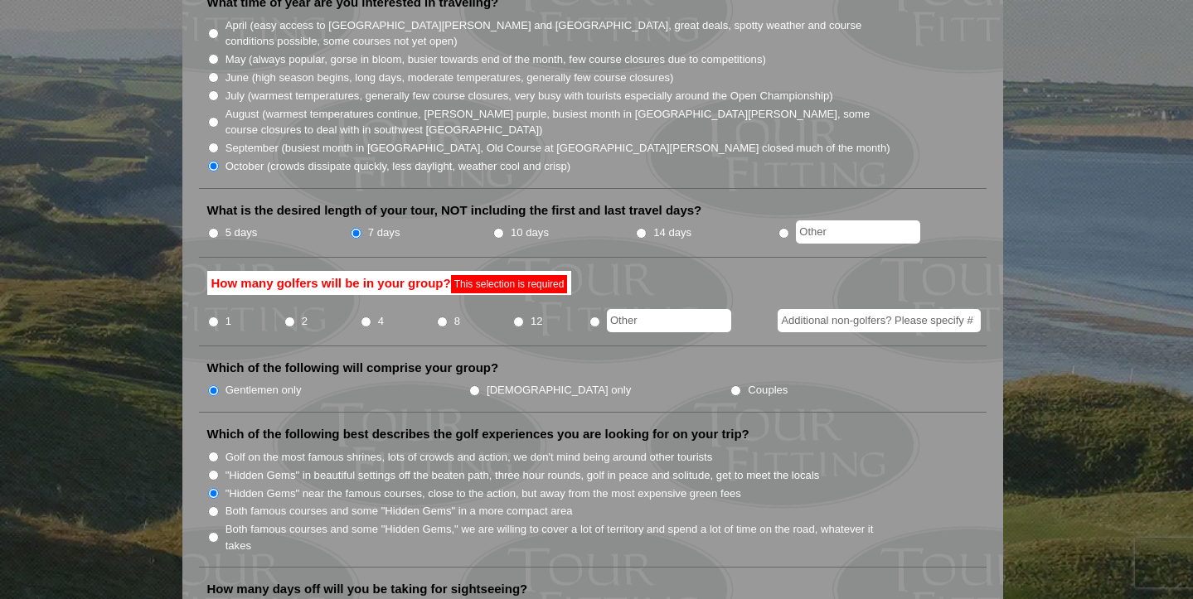
click at [410, 271] on label "How many golfers will be in your group? This selection is required" at bounding box center [389, 283] width 365 height 25
click at [290, 317] on input "2" at bounding box center [289, 322] width 11 height 11
radio input "true"
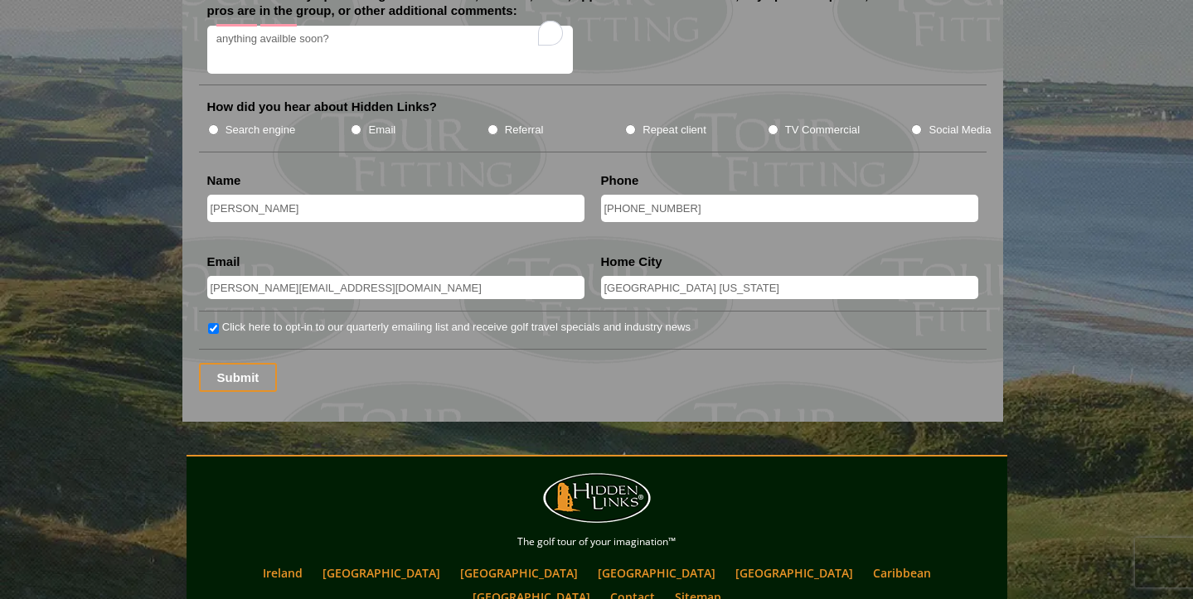
scroll to position [2141, 0]
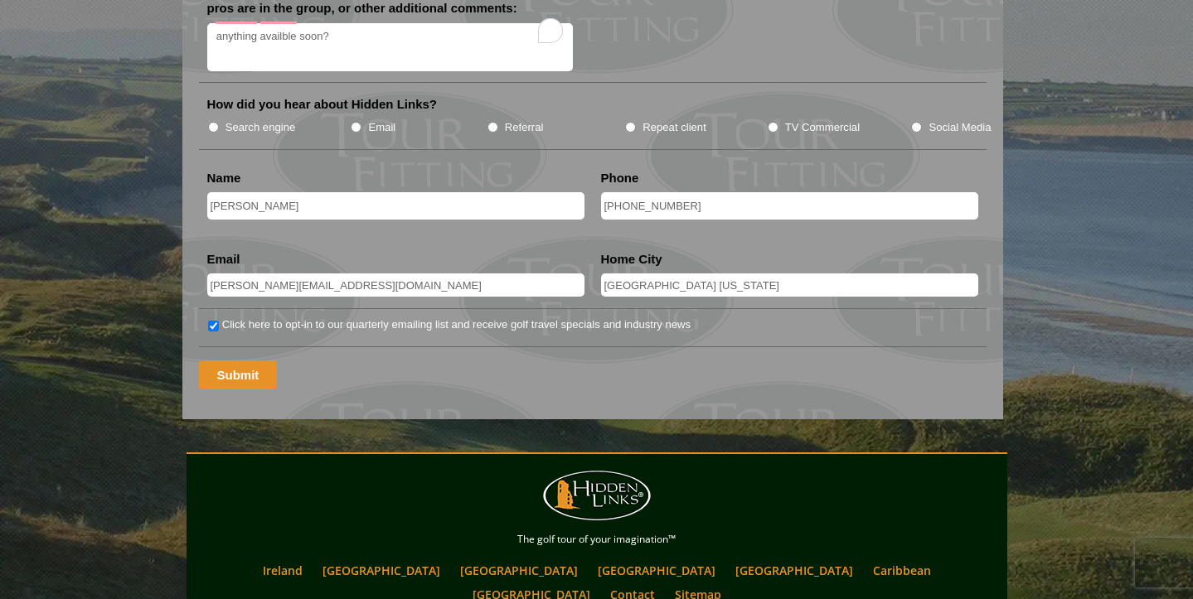
click at [255, 361] on input "Submit" at bounding box center [238, 375] width 79 height 29
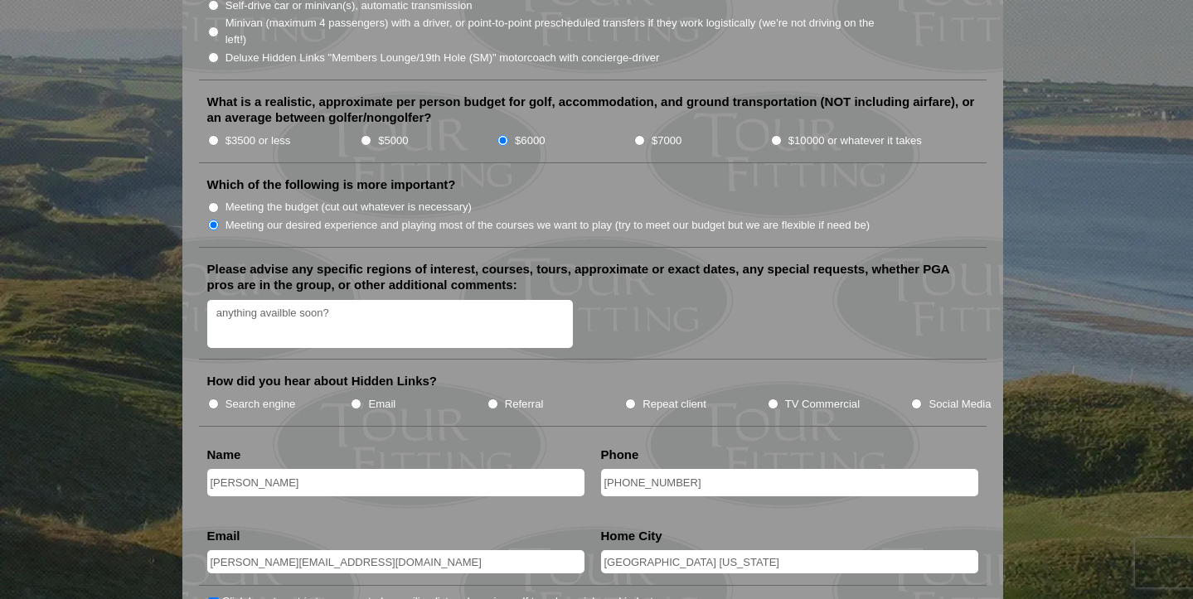
scroll to position [1907, 0]
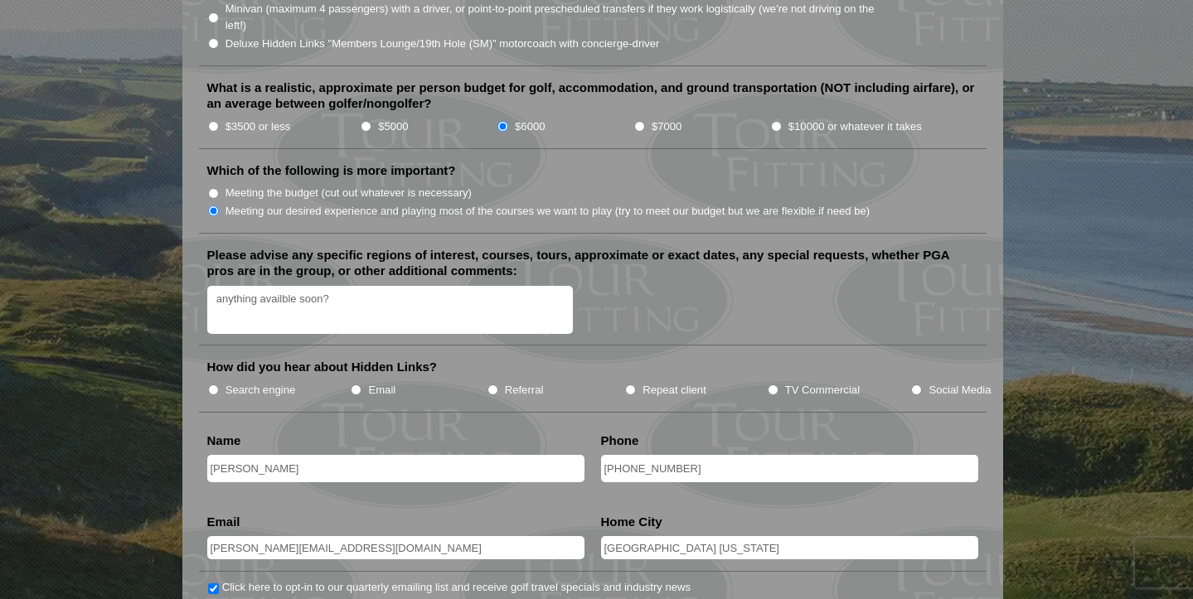
click at [774, 385] on input "TV Commercial" at bounding box center [773, 390] width 11 height 11
radio input "true"
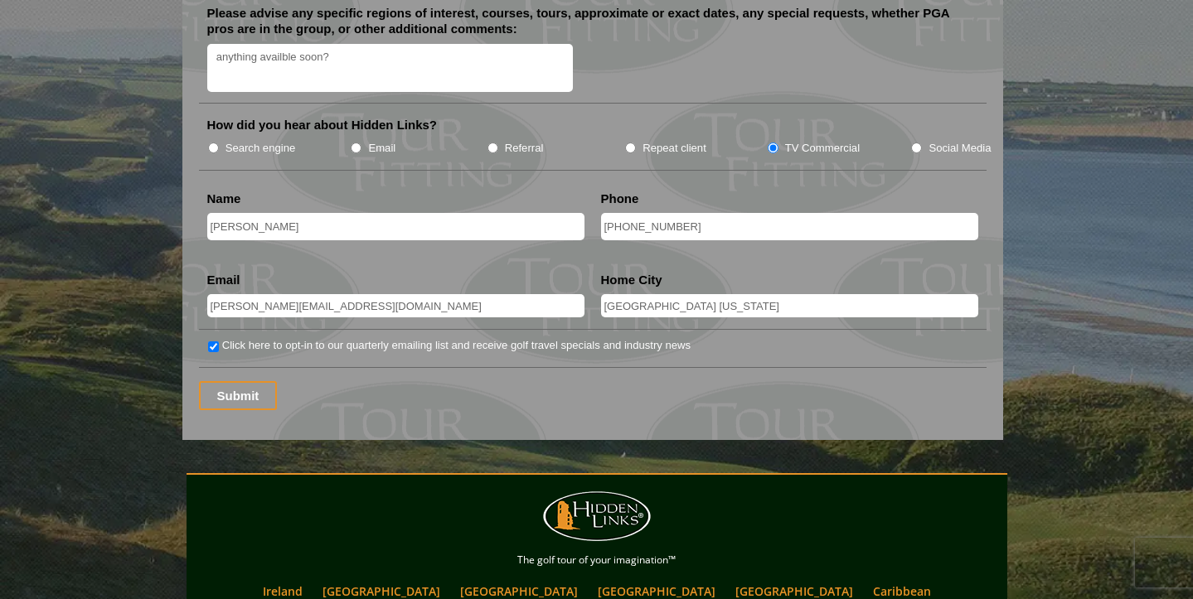
scroll to position [2157, 0]
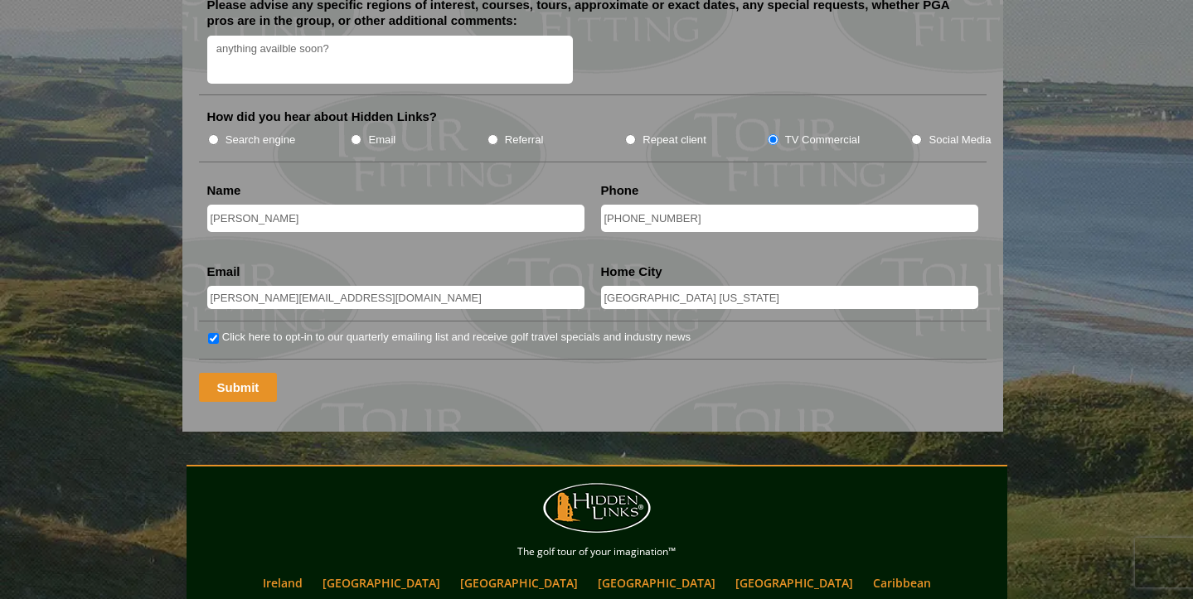
click at [231, 373] on input "Submit" at bounding box center [238, 387] width 79 height 29
